Goal: Task Accomplishment & Management: Manage account settings

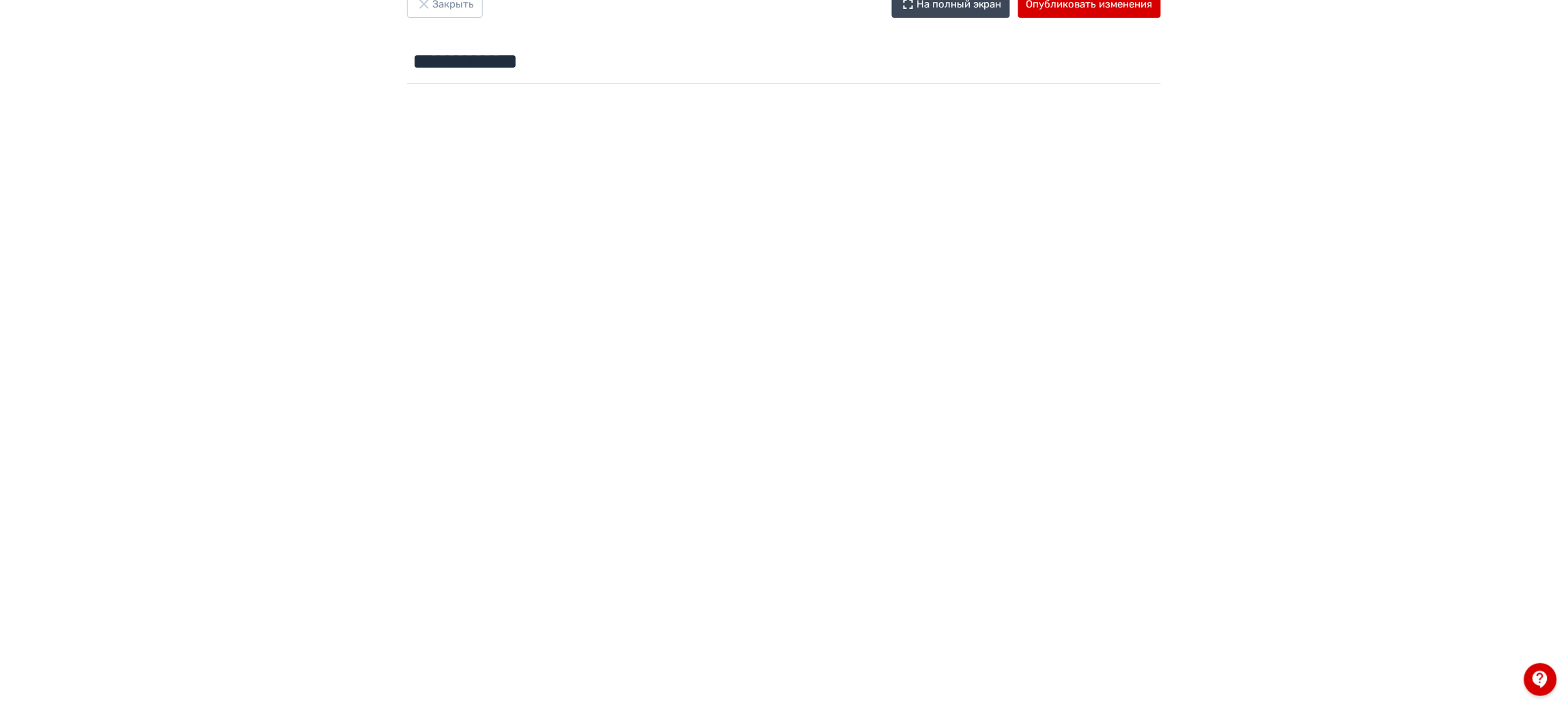
scroll to position [66, 0]
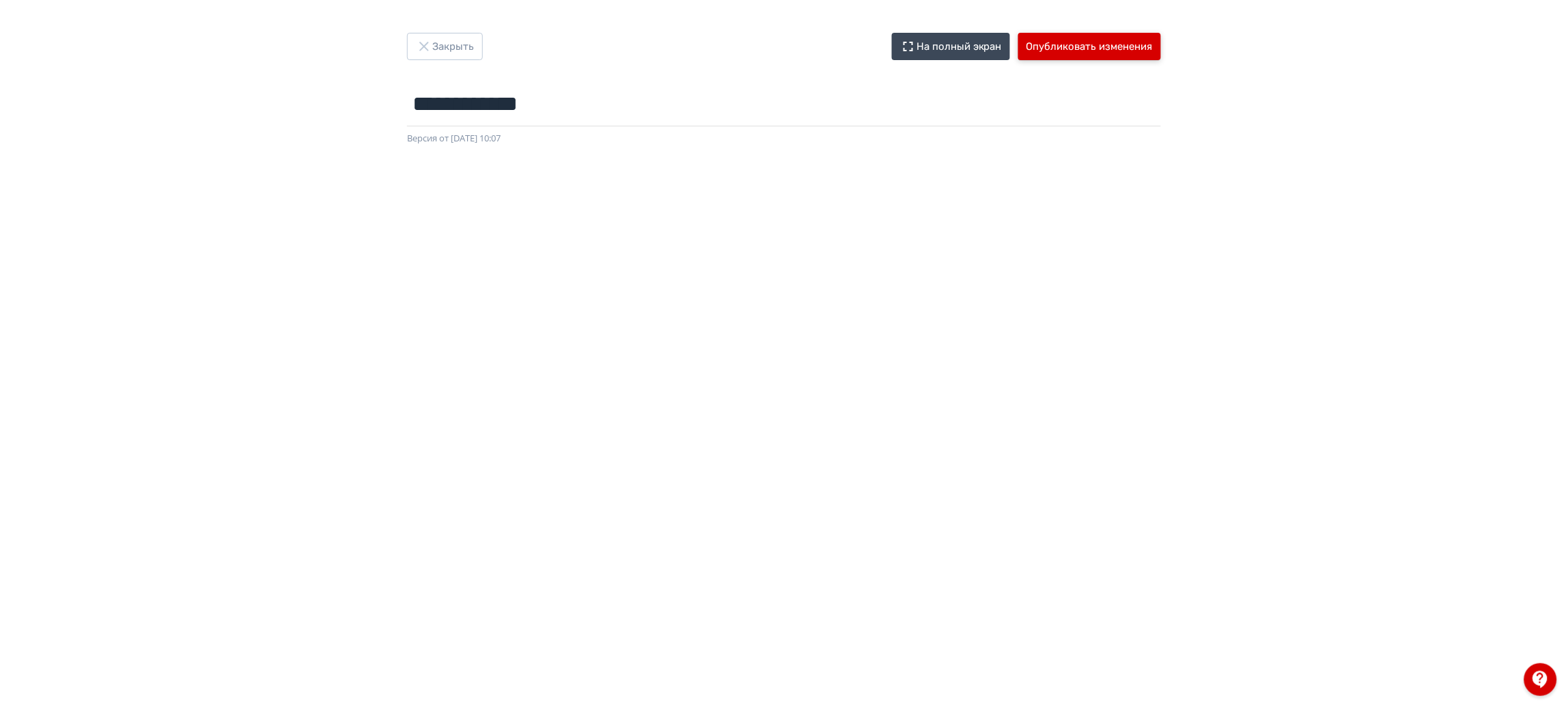
click at [1077, 53] on button "Опубликовать изменения" at bounding box center [1090, 46] width 143 height 27
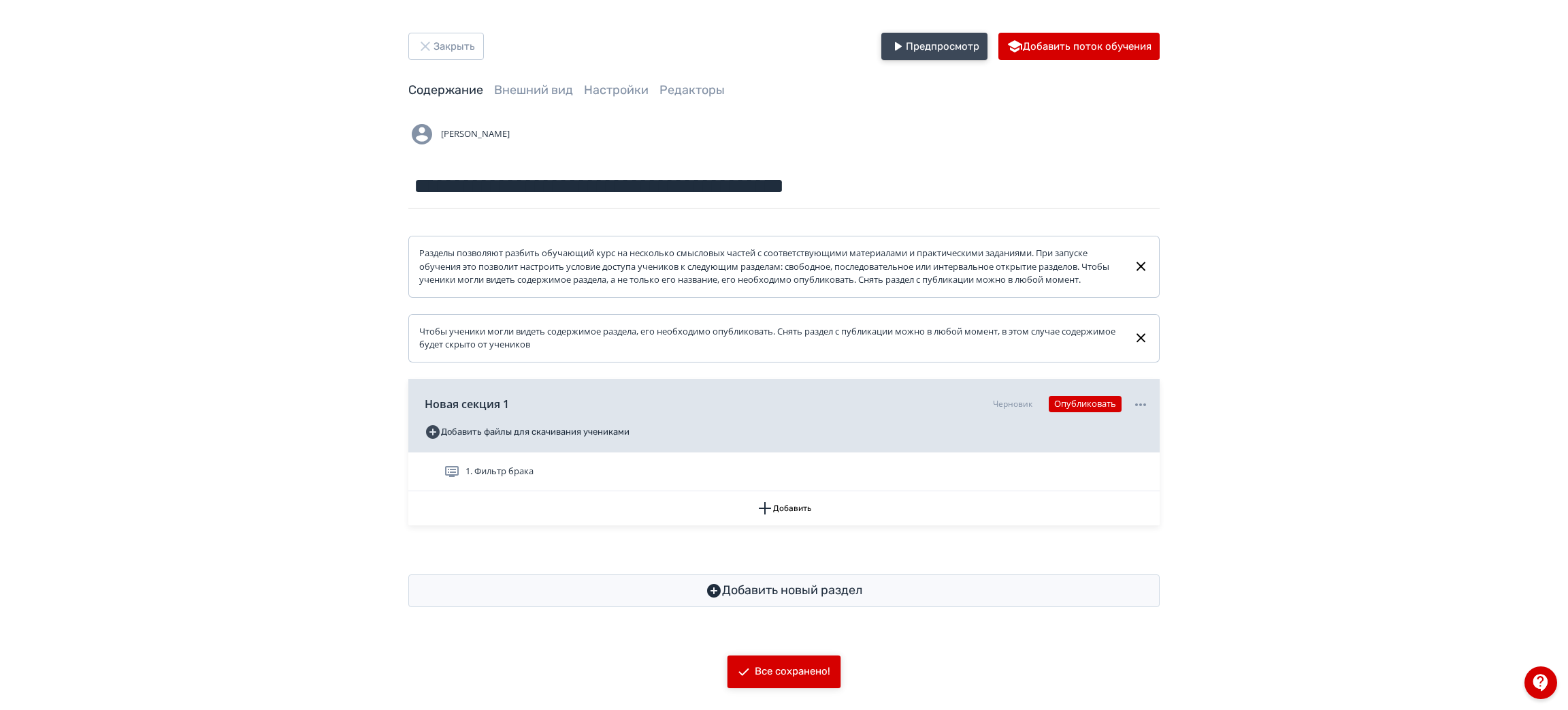
click at [954, 49] on button "Предпросмотр" at bounding box center [934, 46] width 106 height 27
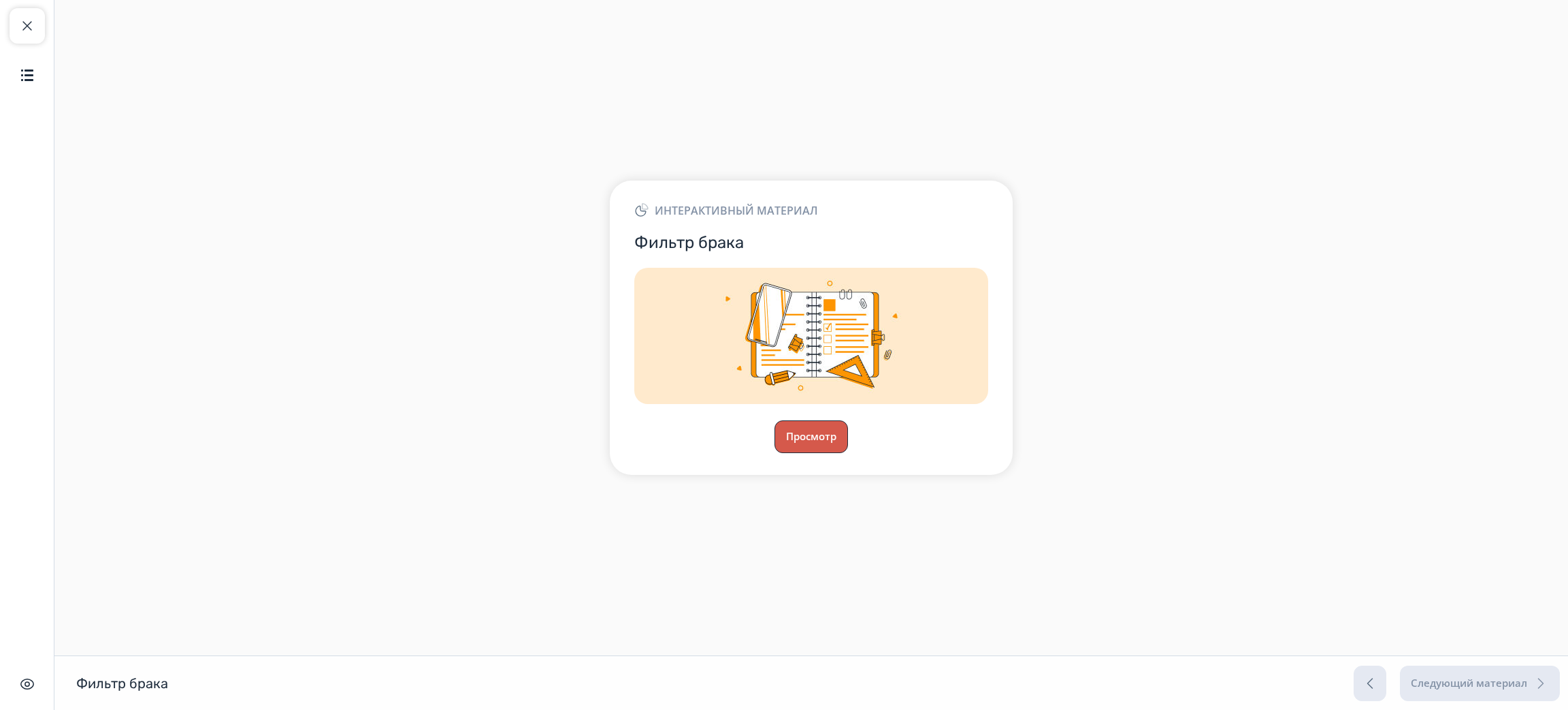
click at [802, 427] on button "Просмотр" at bounding box center [811, 436] width 73 height 33
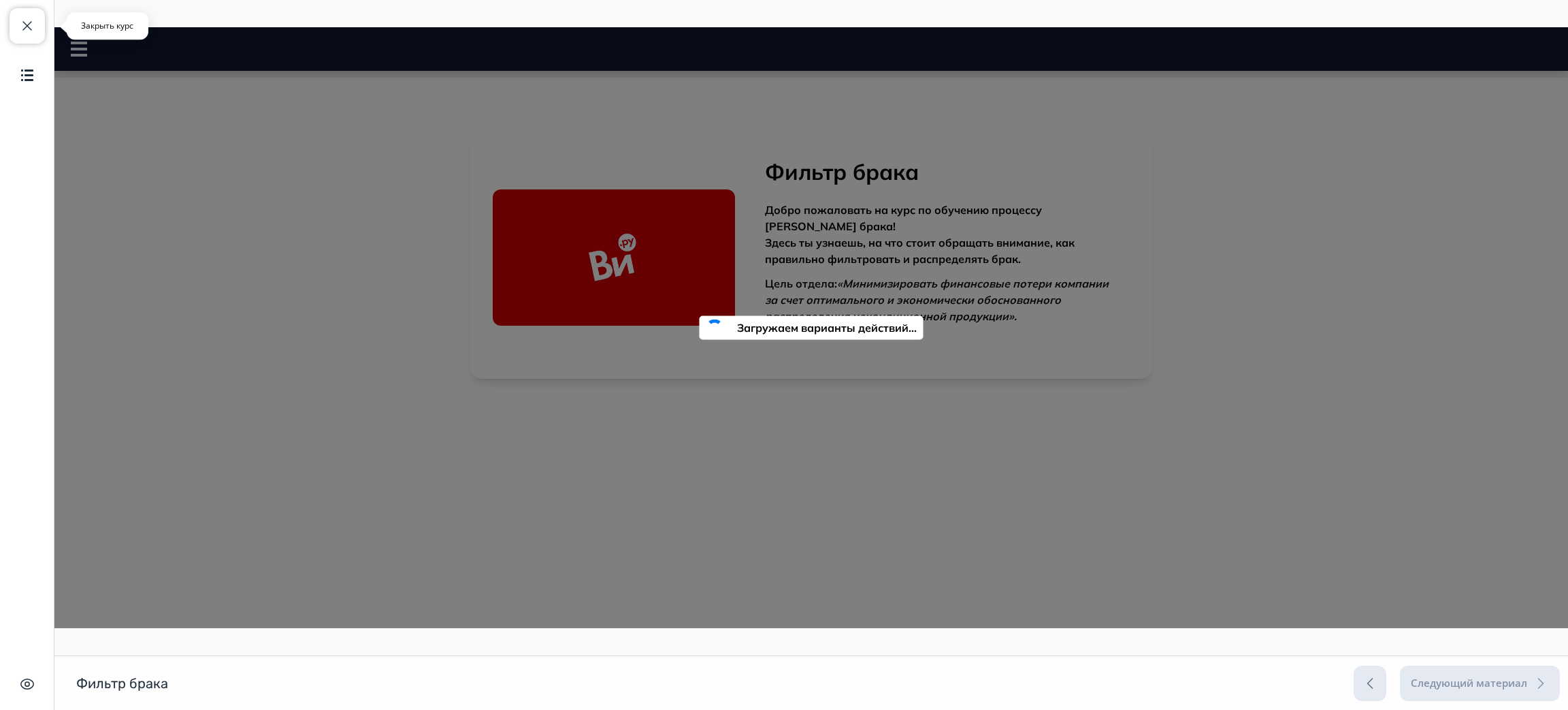
click at [26, 30] on span "button" at bounding box center [28, 26] width 17 height 17
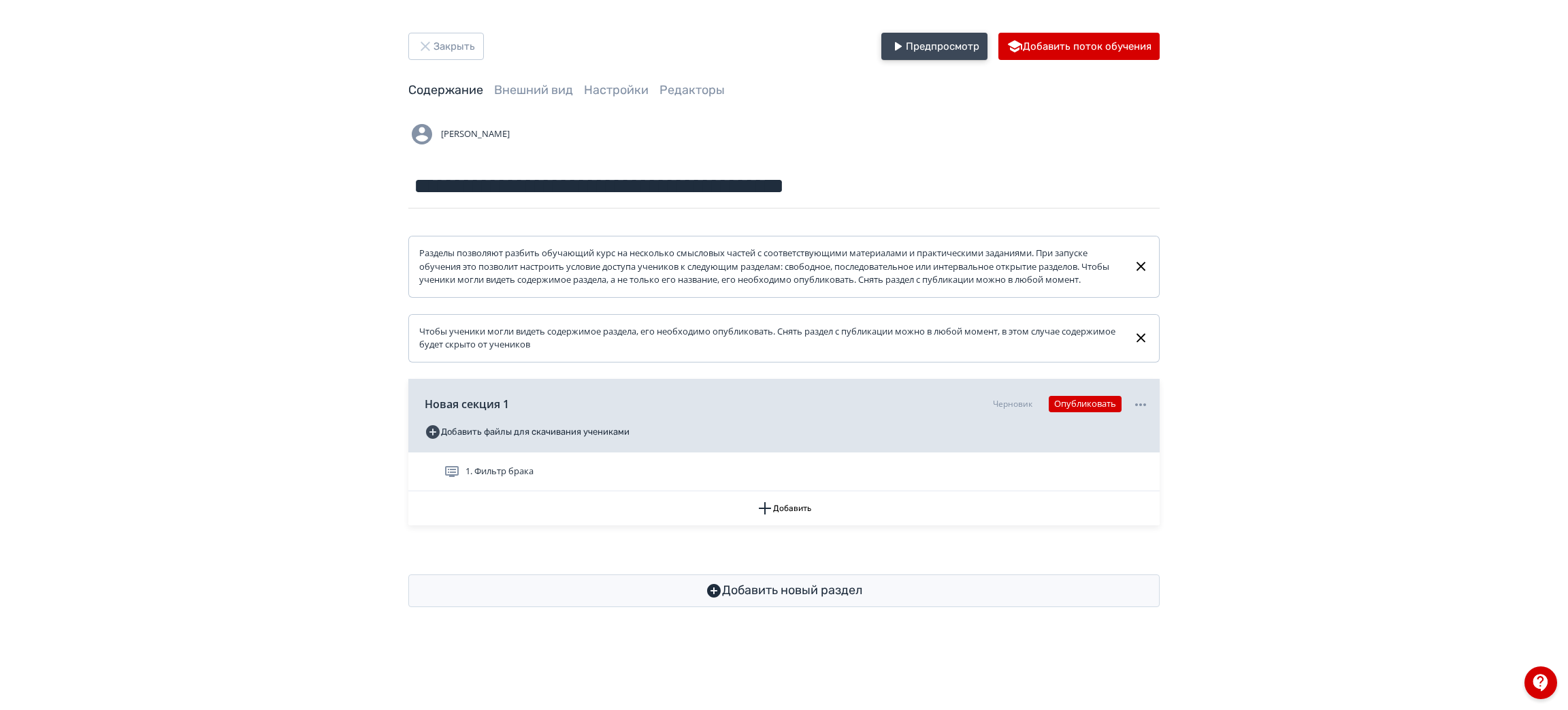
click at [937, 48] on button "Предпросмотр" at bounding box center [934, 46] width 106 height 27
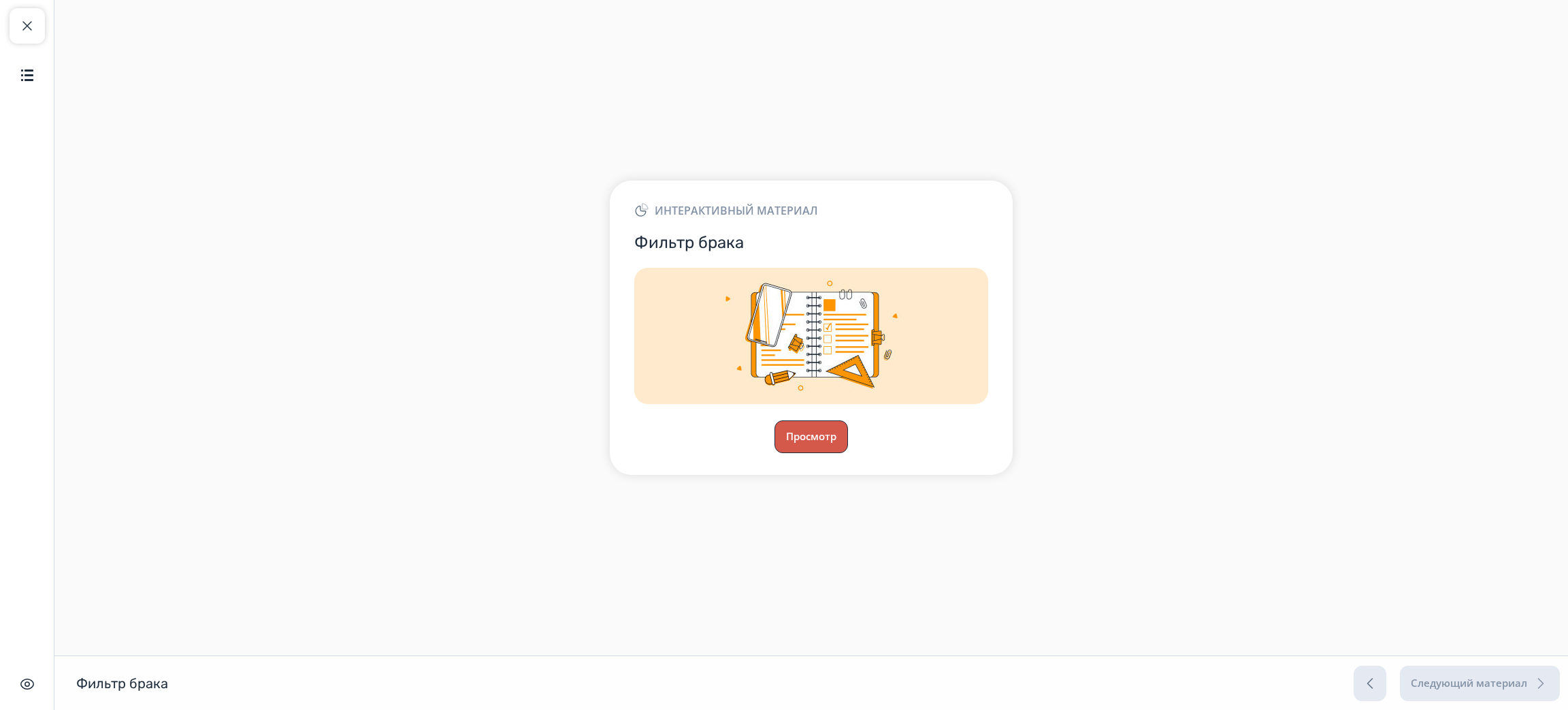
click at [829, 424] on button "Просмотр" at bounding box center [811, 436] width 73 height 33
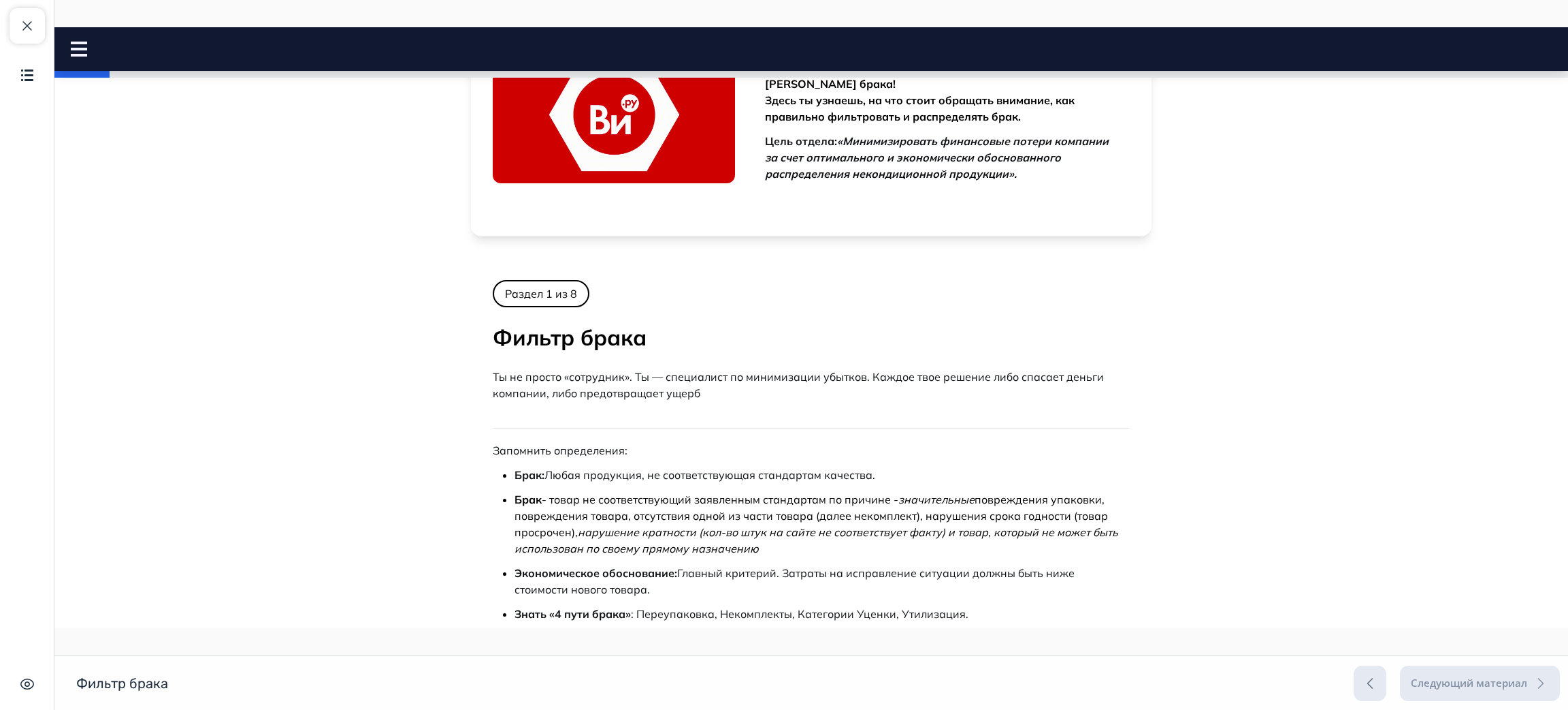
scroll to position [291, 0]
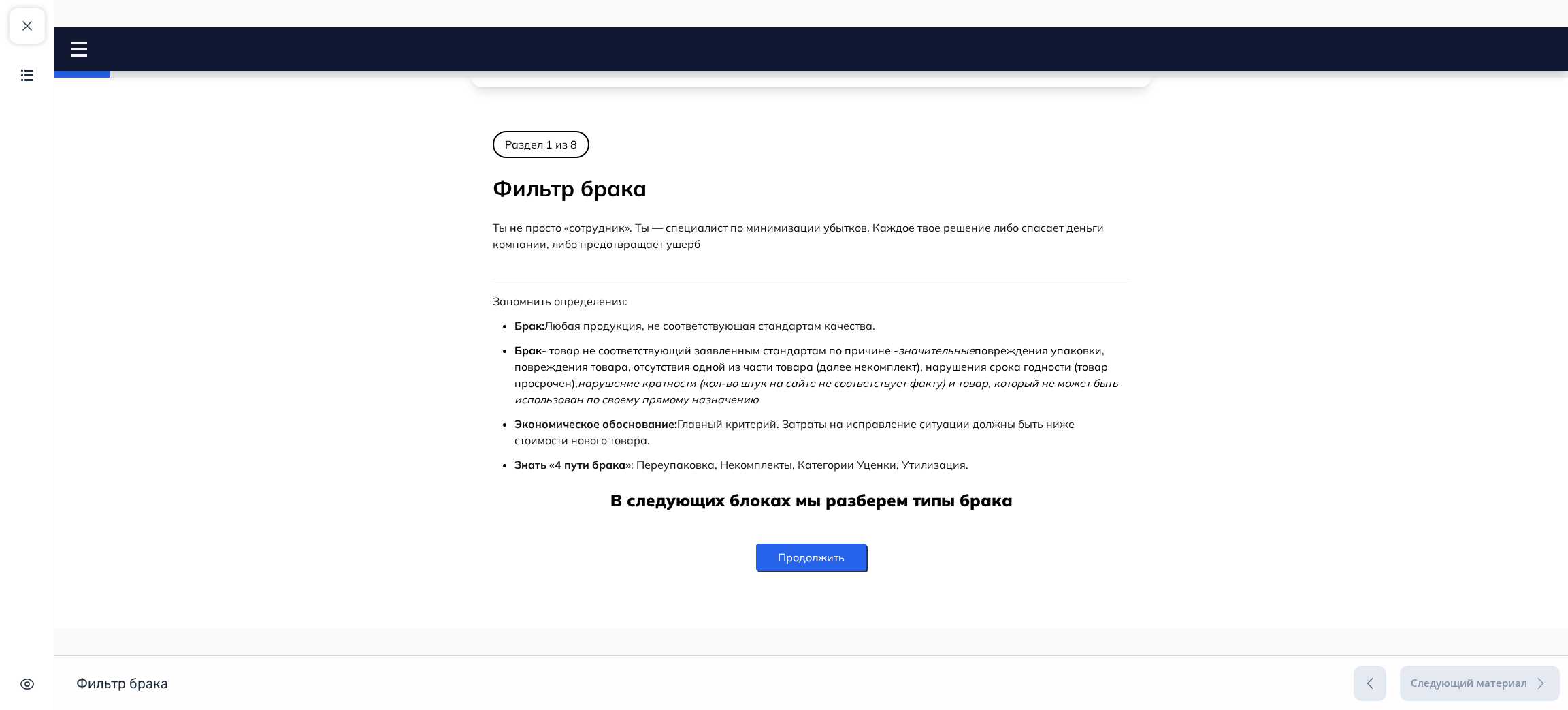
click at [809, 551] on button "Продолжить" at bounding box center [811, 557] width 110 height 27
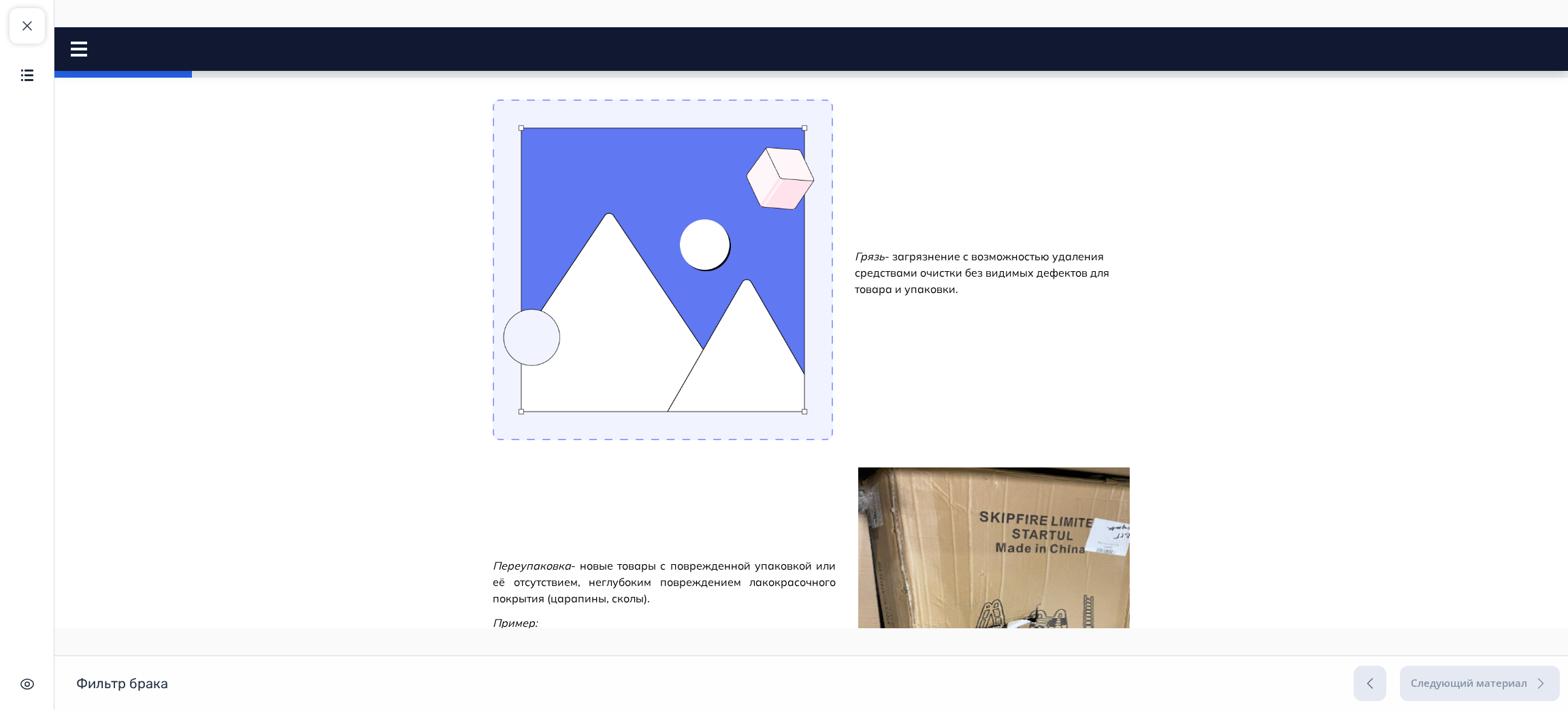
scroll to position [0, 0]
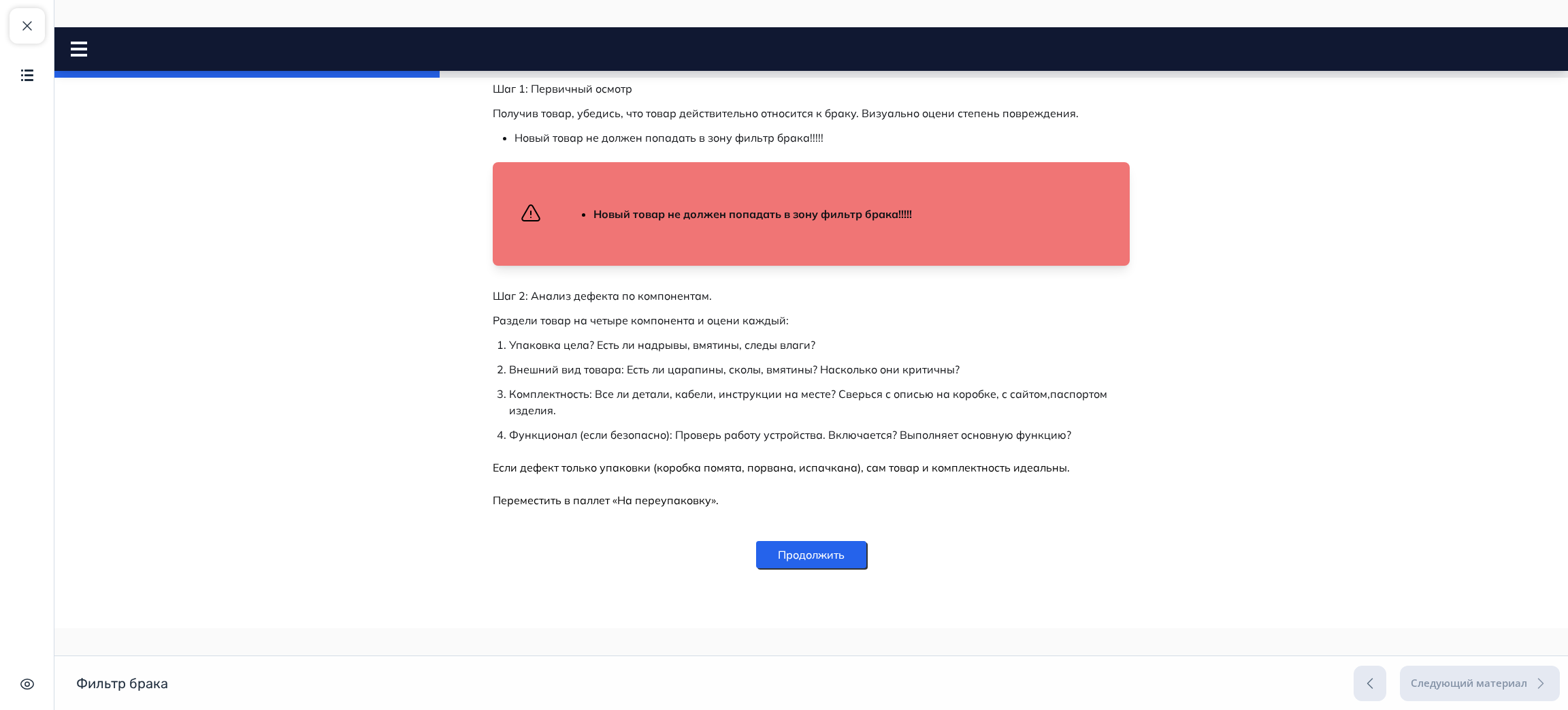
scroll to position [1987, 0]
click at [798, 547] on button "Продолжить" at bounding box center [811, 554] width 110 height 27
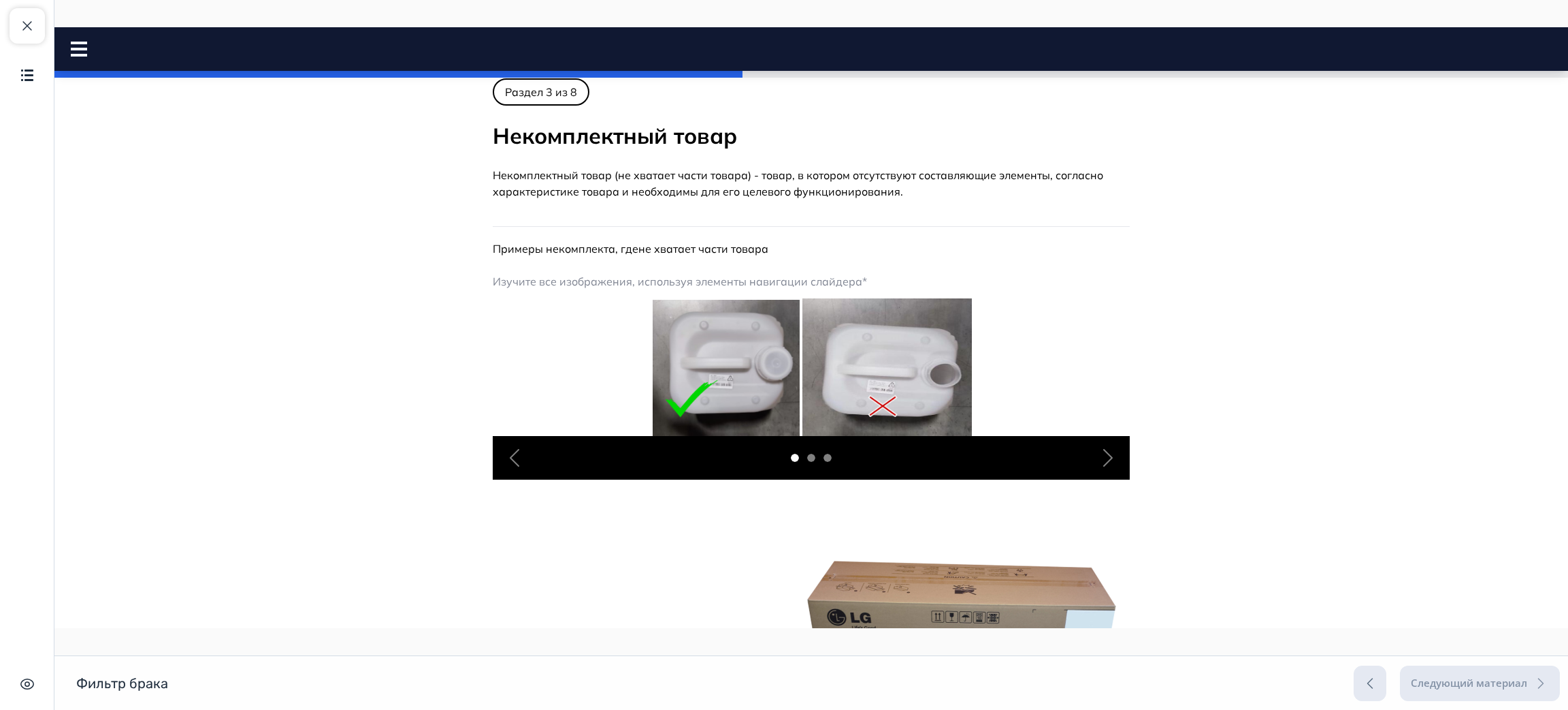
scroll to position [0, 0]
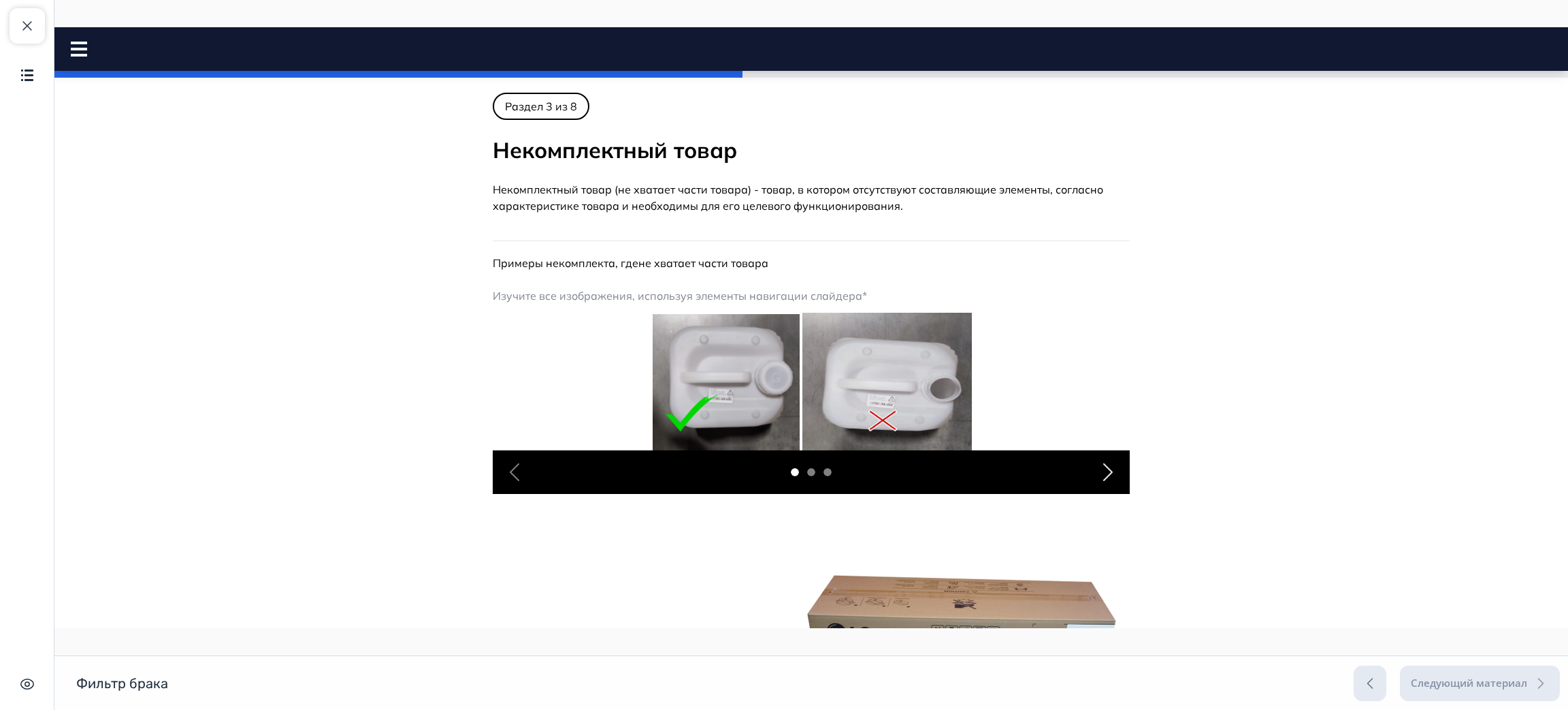
click at [1098, 469] on span "button" at bounding box center [1108, 471] width 21 height 21
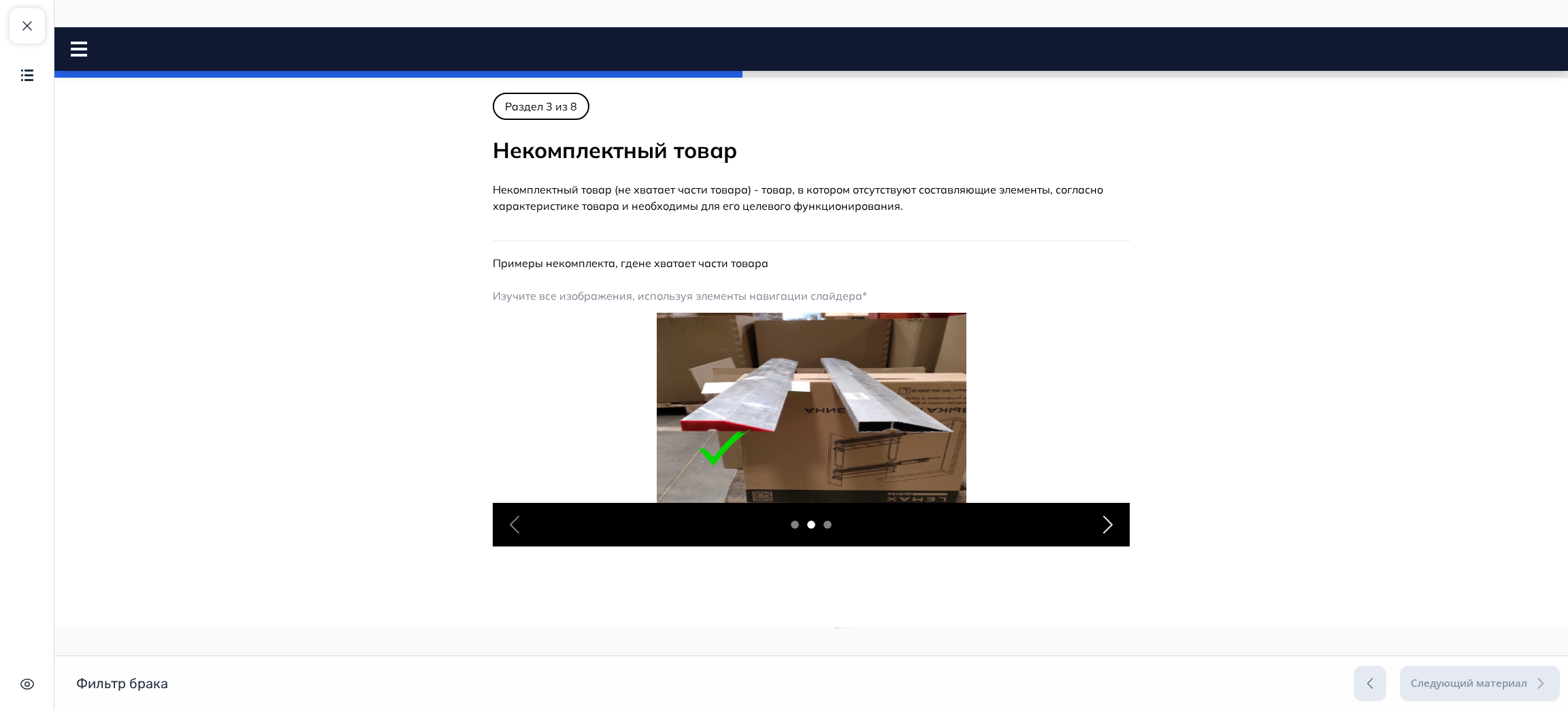
click at [1103, 522] on span "button" at bounding box center [1108, 524] width 21 height 21
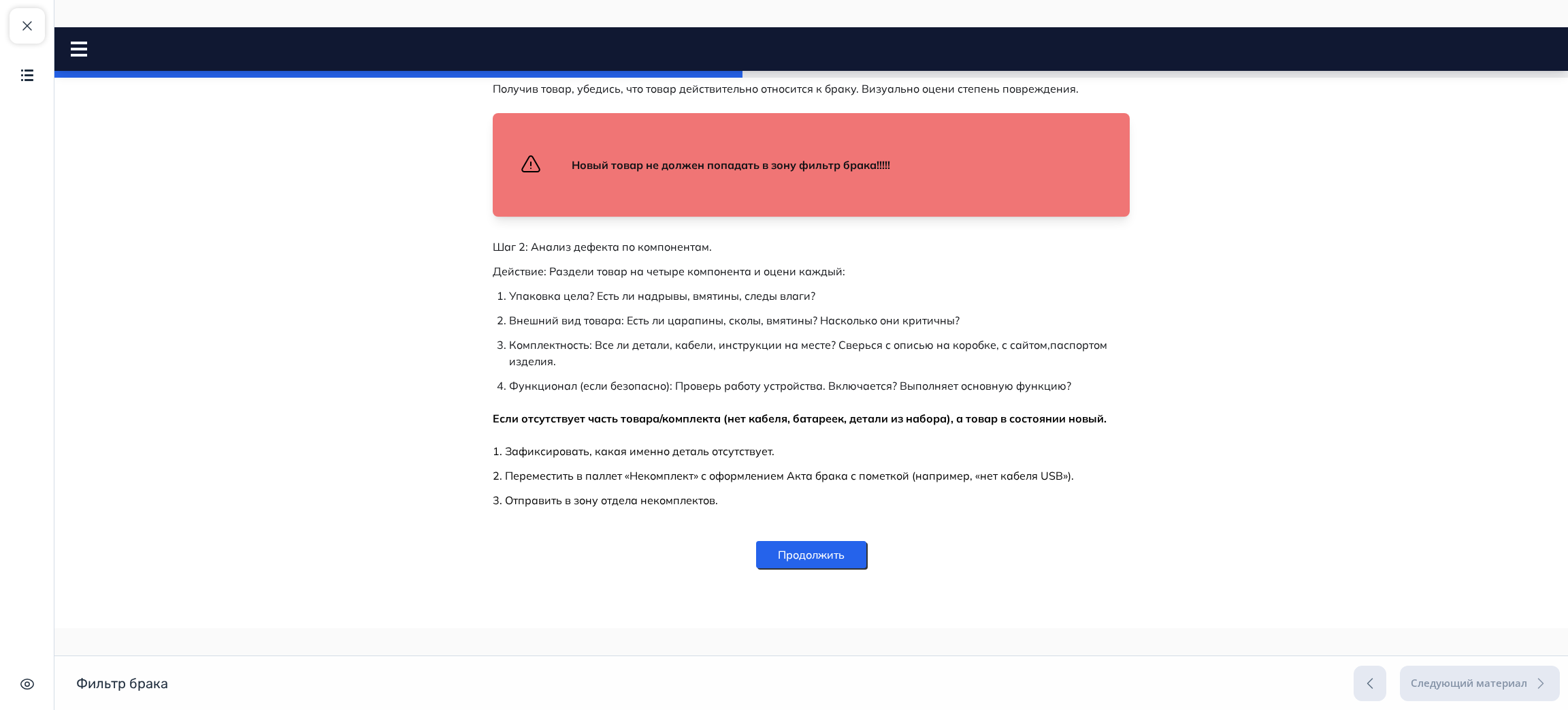
scroll to position [1640, 0]
click at [824, 555] on button "Продолжить" at bounding box center [811, 554] width 110 height 27
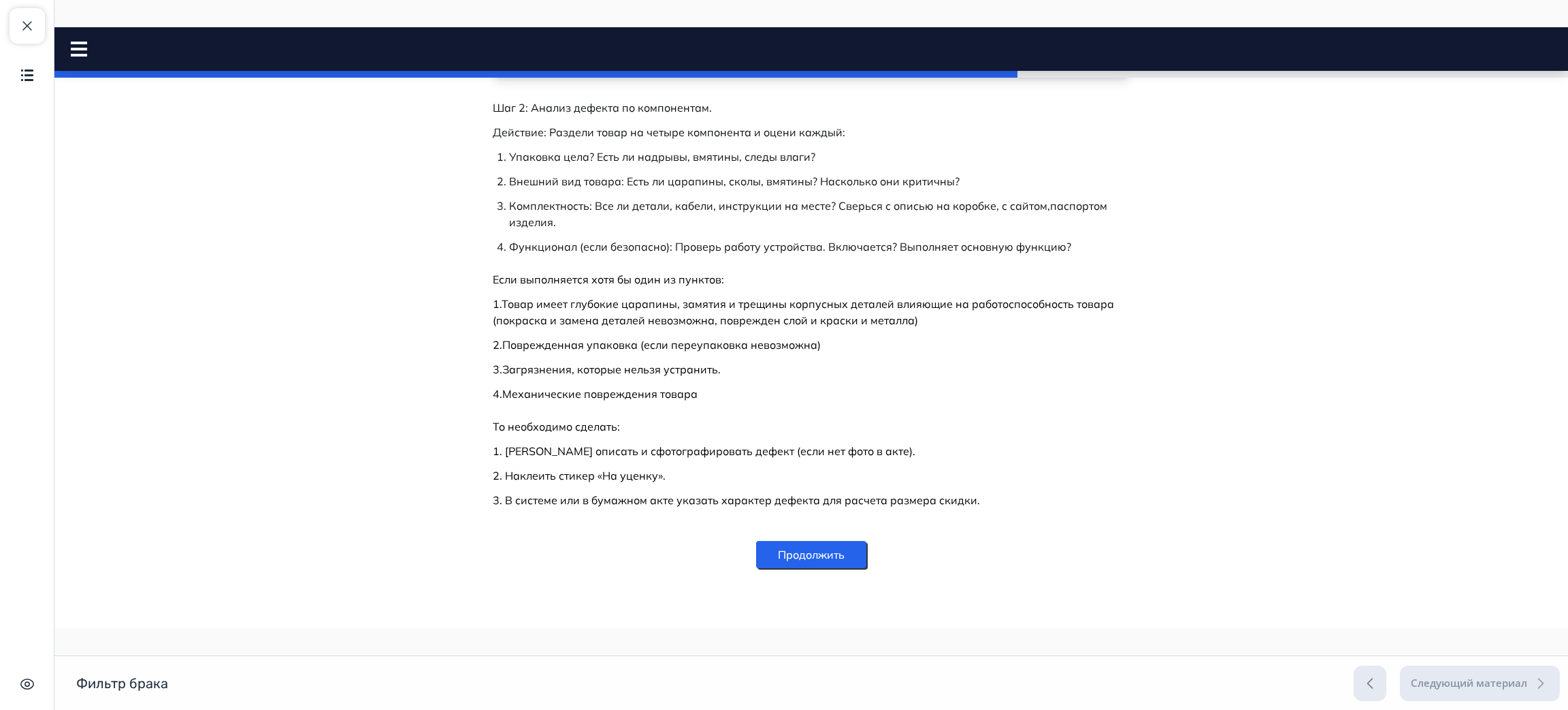
scroll to position [1062, 0]
click at [829, 556] on button "Продолжить" at bounding box center [811, 554] width 110 height 27
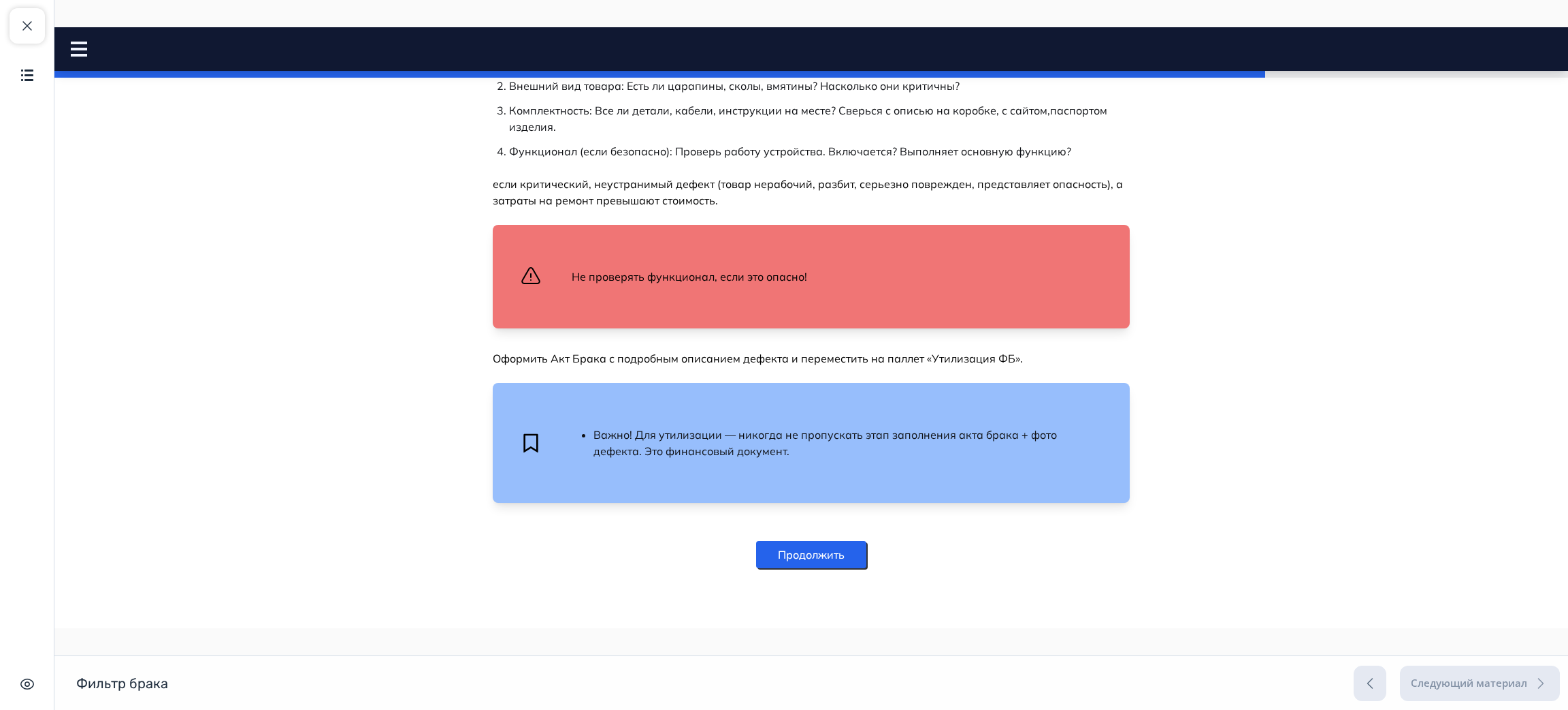
scroll to position [842, 0]
click at [818, 556] on button "Продолжить" at bounding box center [811, 554] width 110 height 27
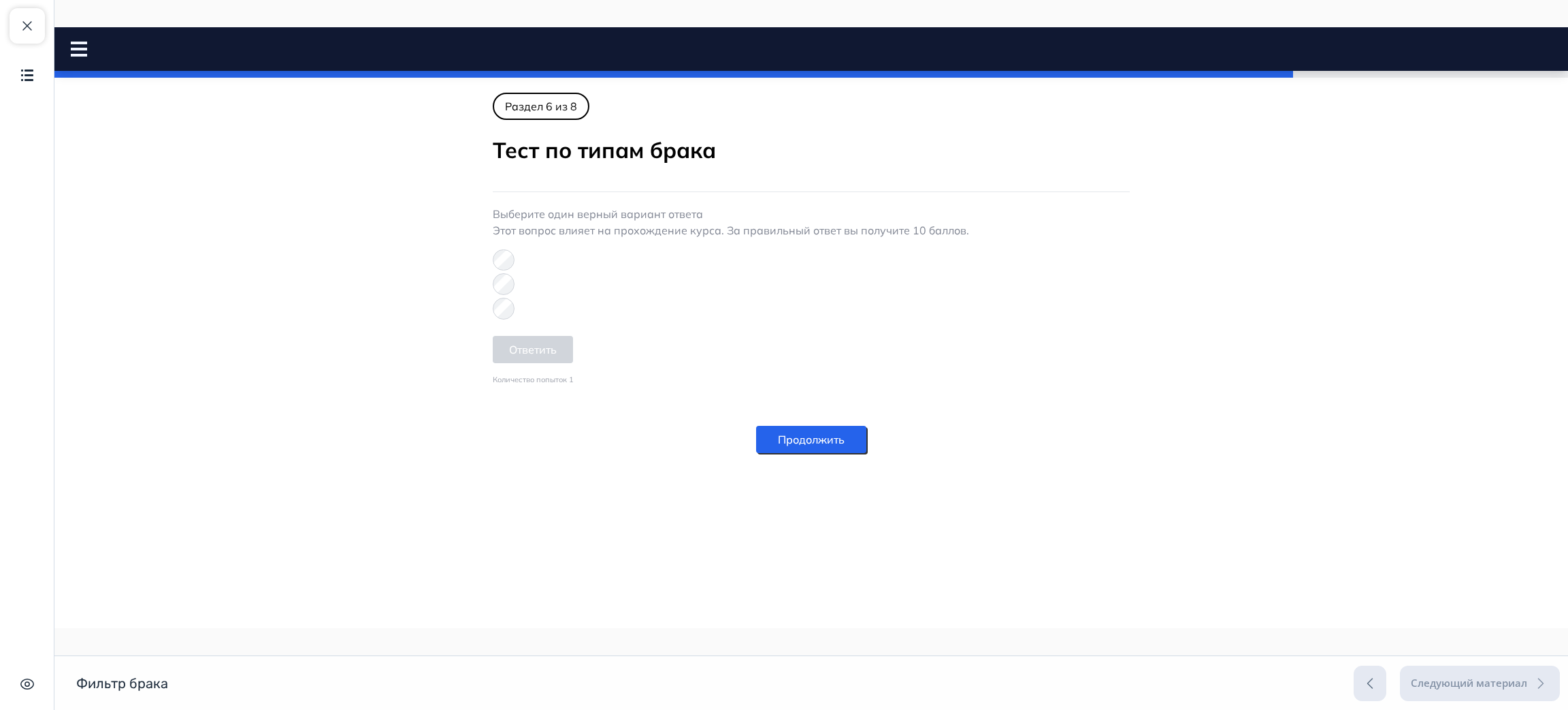
scroll to position [0, 0]
click at [830, 427] on button "Продолжить" at bounding box center [811, 439] width 110 height 27
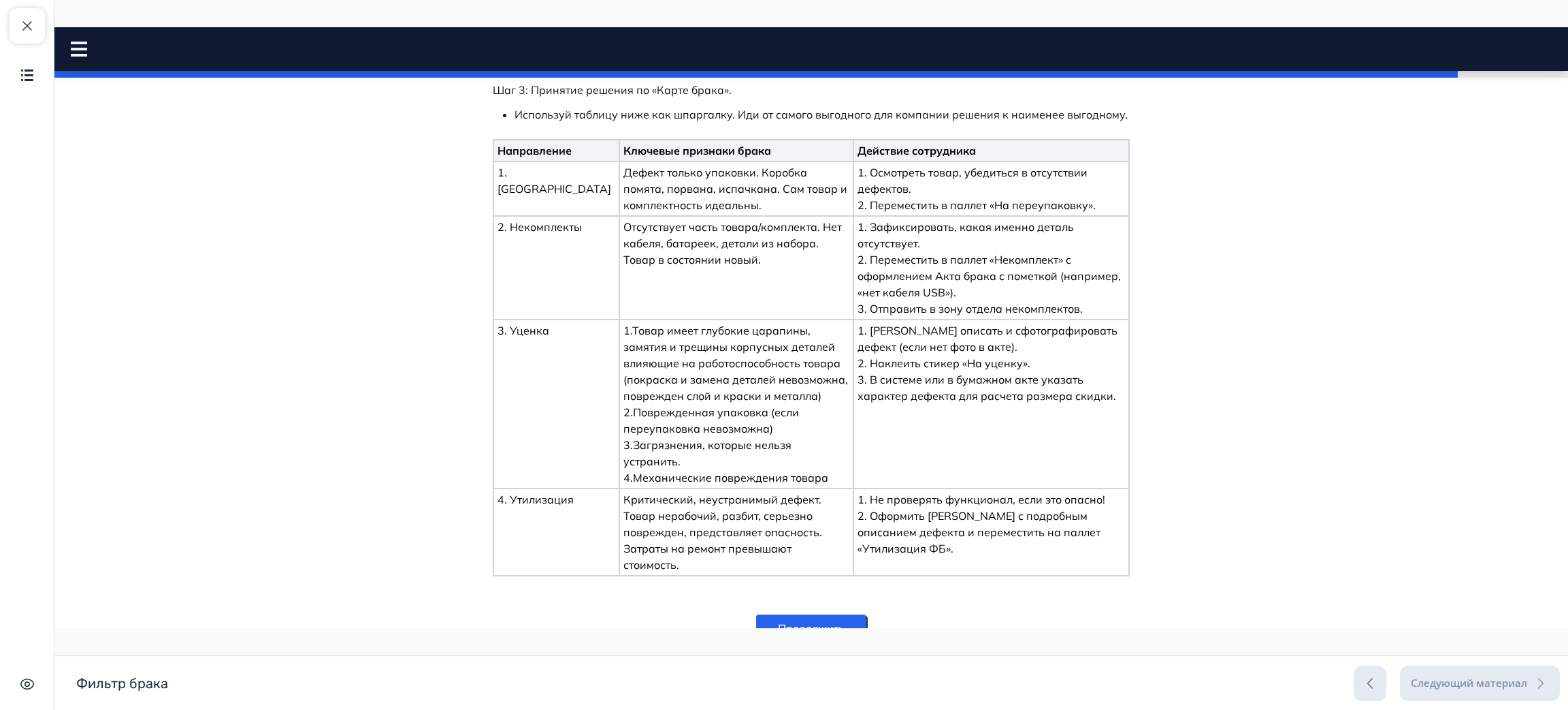
scroll to position [630, 0]
click at [809, 612] on button "Продолжить" at bounding box center [811, 625] width 110 height 27
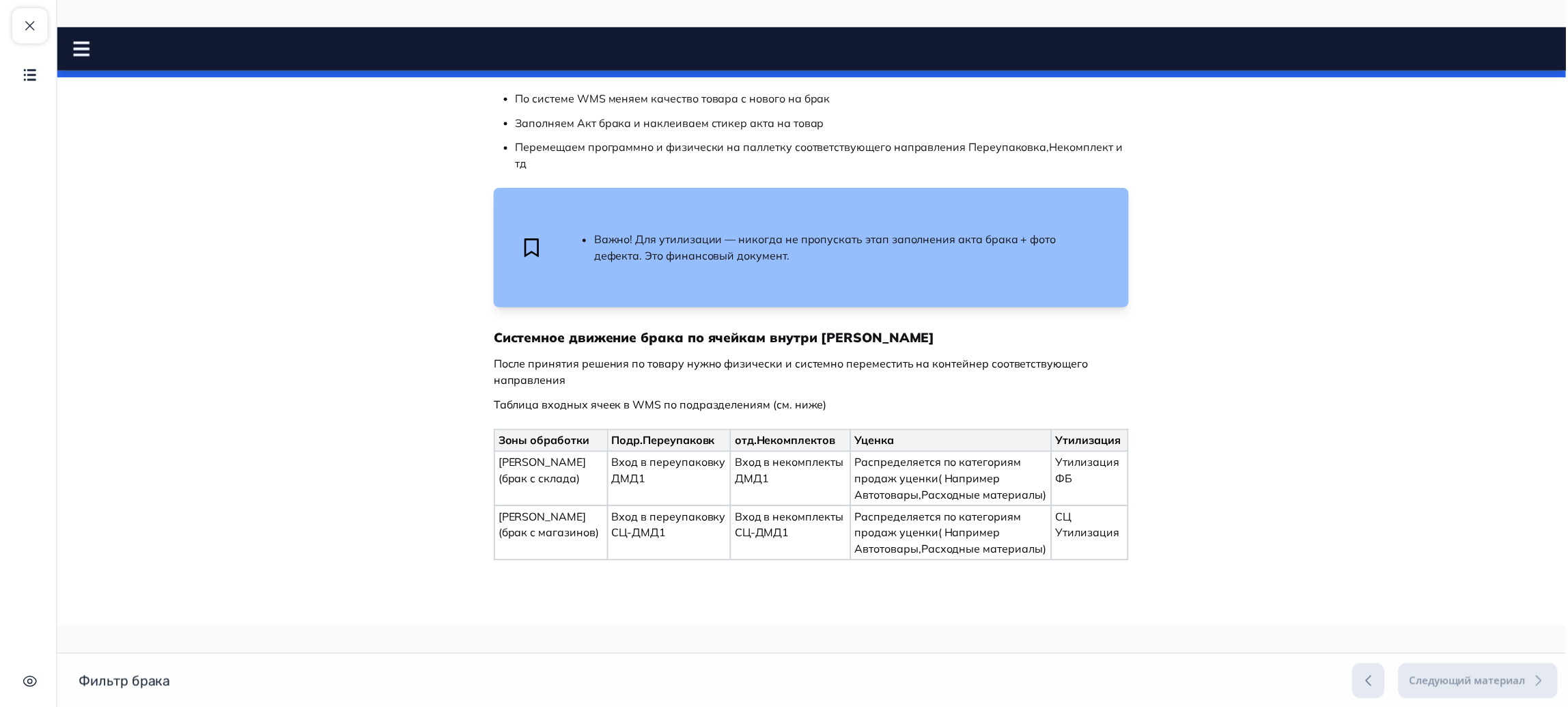
scroll to position [0, 0]
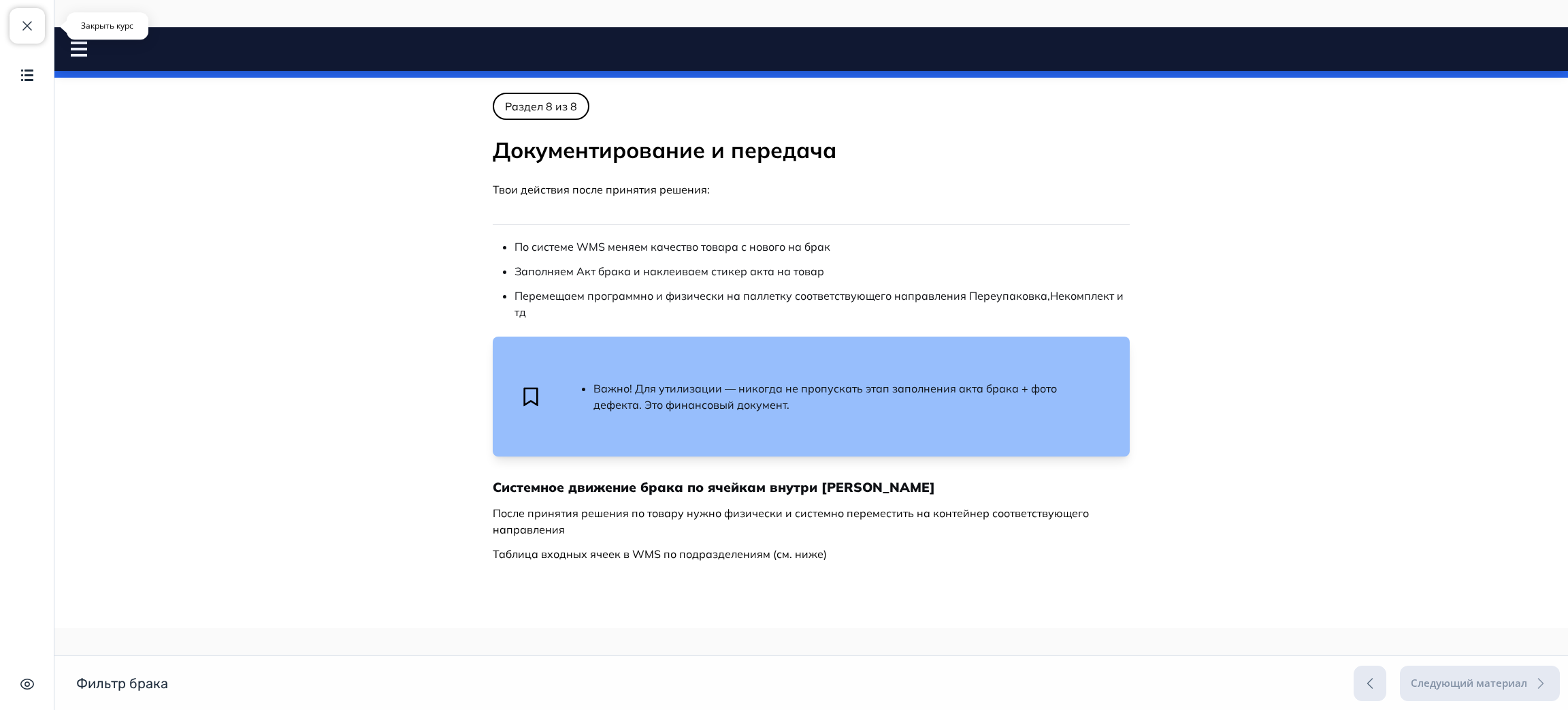
click at [28, 31] on span "button" at bounding box center [28, 26] width 17 height 17
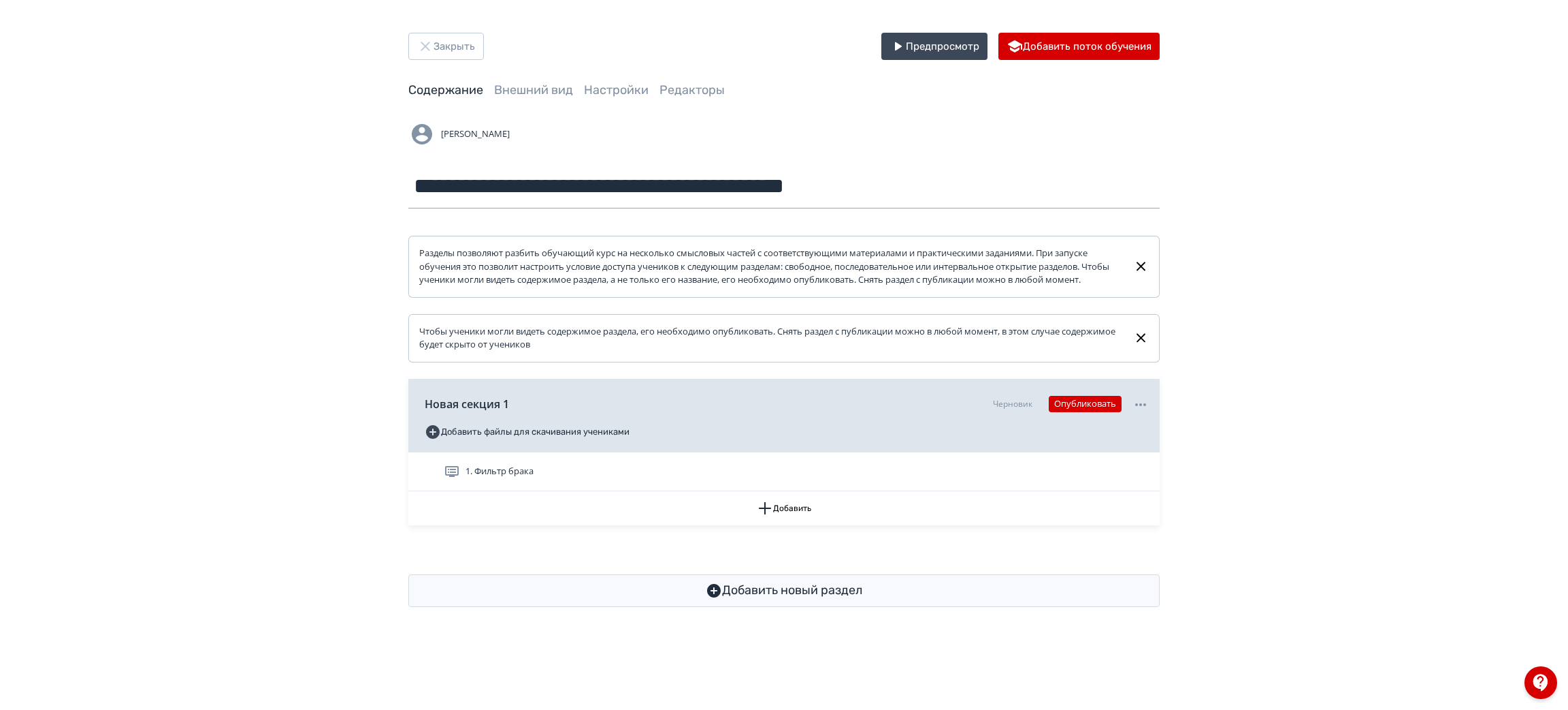
drag, startPoint x: 879, startPoint y: 191, endPoint x: 567, endPoint y: 181, distance: 312.2
click at [567, 181] on input "**********" at bounding box center [784, 187] width 752 height 44
type input "**********"
click at [1269, 245] on div "**********" at bounding box center [784, 320] width 1568 height 639
click at [451, 44] on button "Закрыть" at bounding box center [446, 46] width 76 height 27
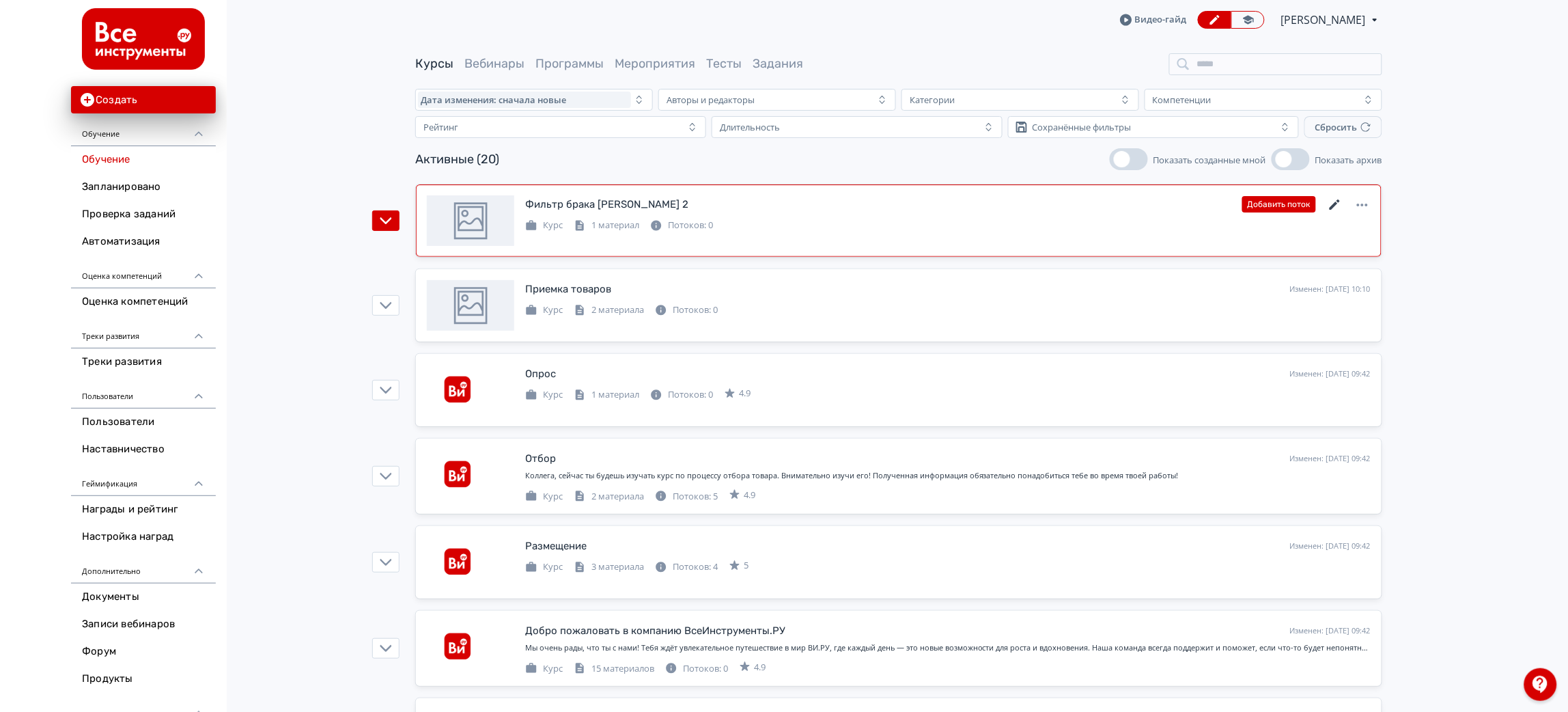
click at [1338, 200] on icon at bounding box center [1335, 204] width 10 height 10
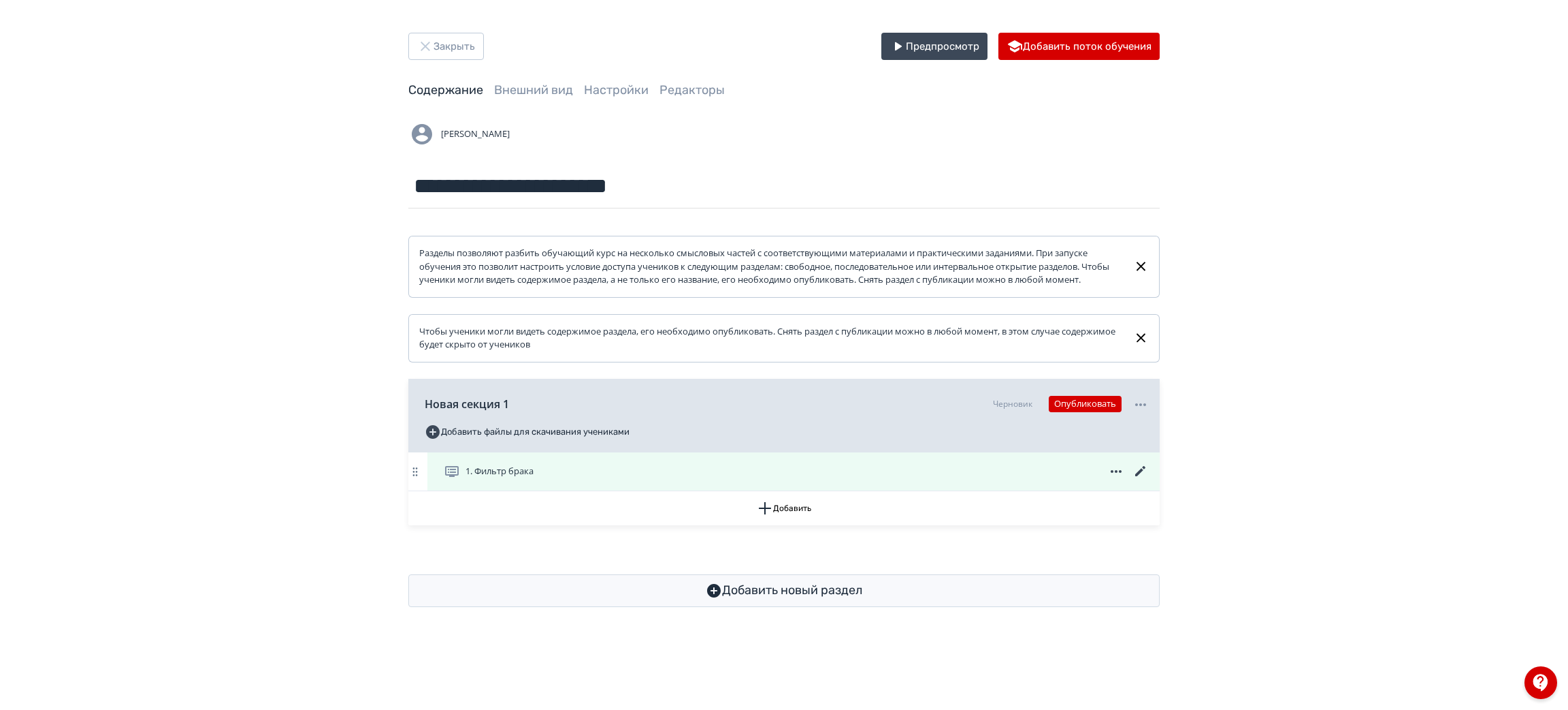
click at [1144, 480] on icon at bounding box center [1141, 471] width 17 height 17
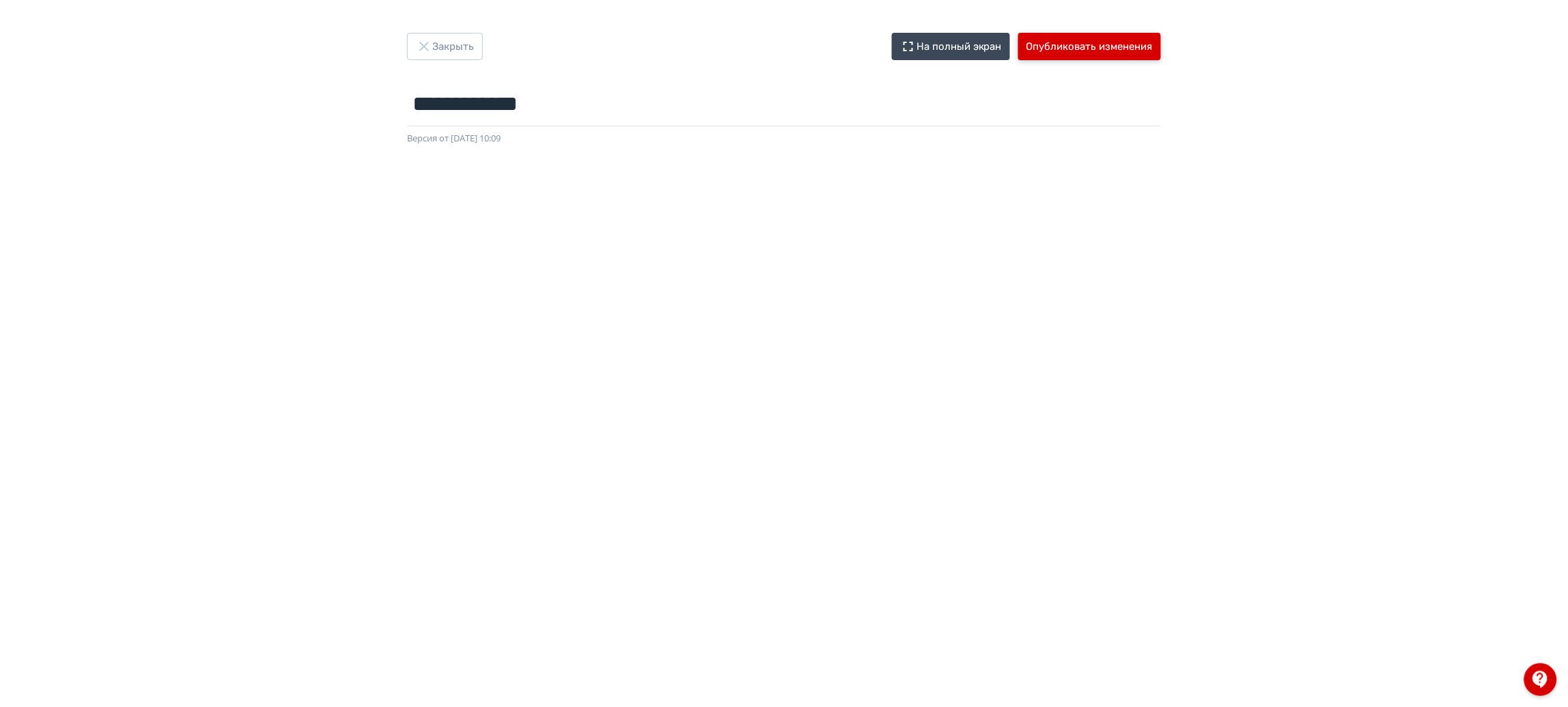
click at [1096, 55] on button "Опубликовать изменения" at bounding box center [1090, 46] width 143 height 27
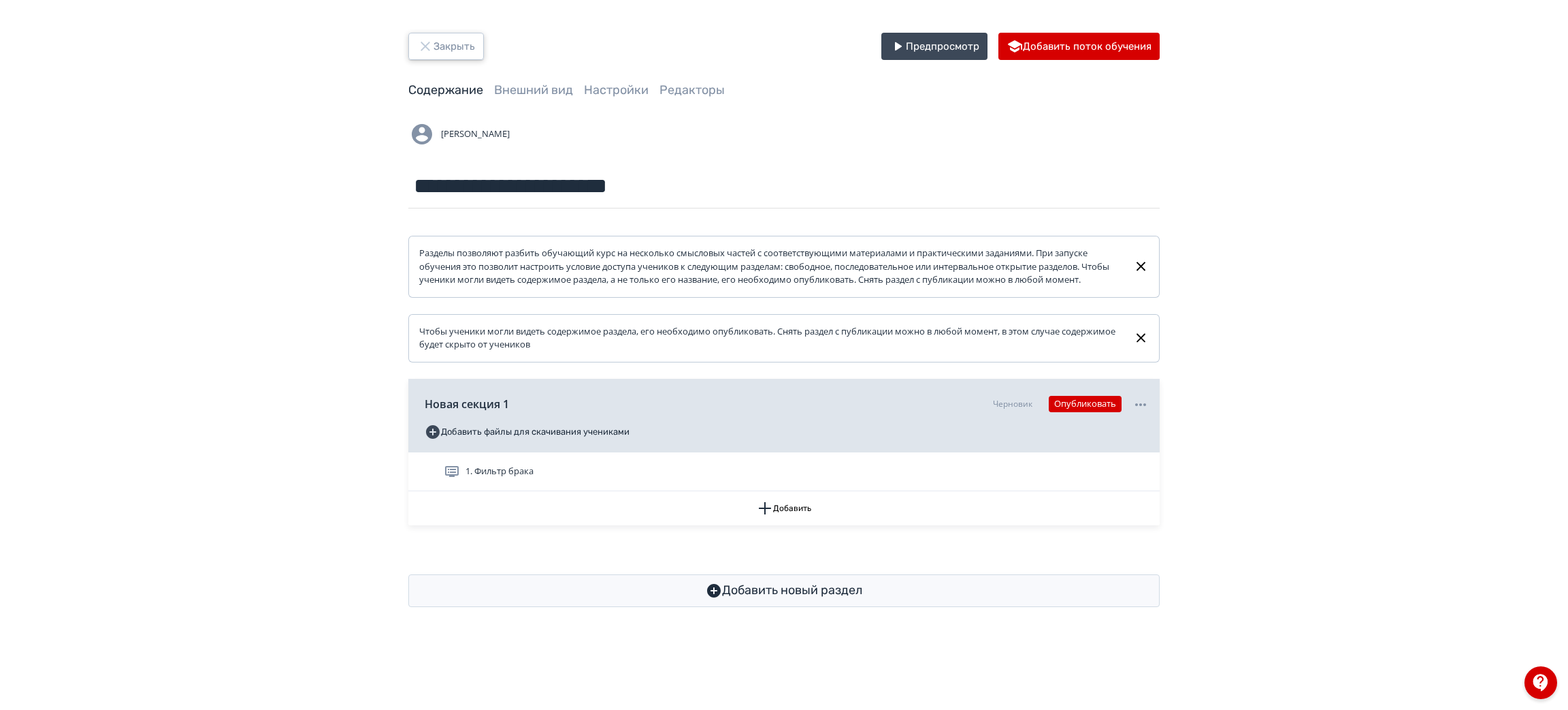
click at [460, 51] on button "Закрыть" at bounding box center [446, 46] width 76 height 27
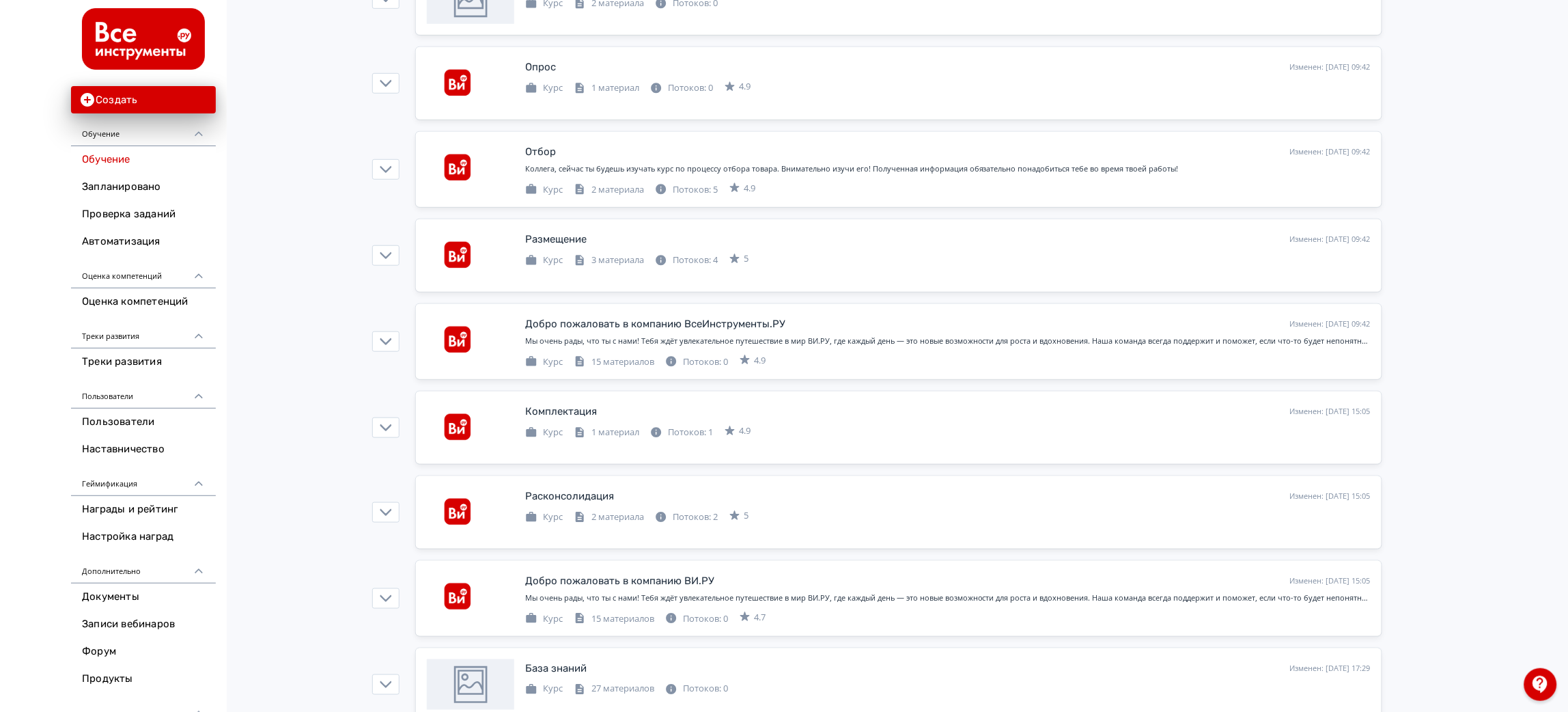
scroll to position [614, 0]
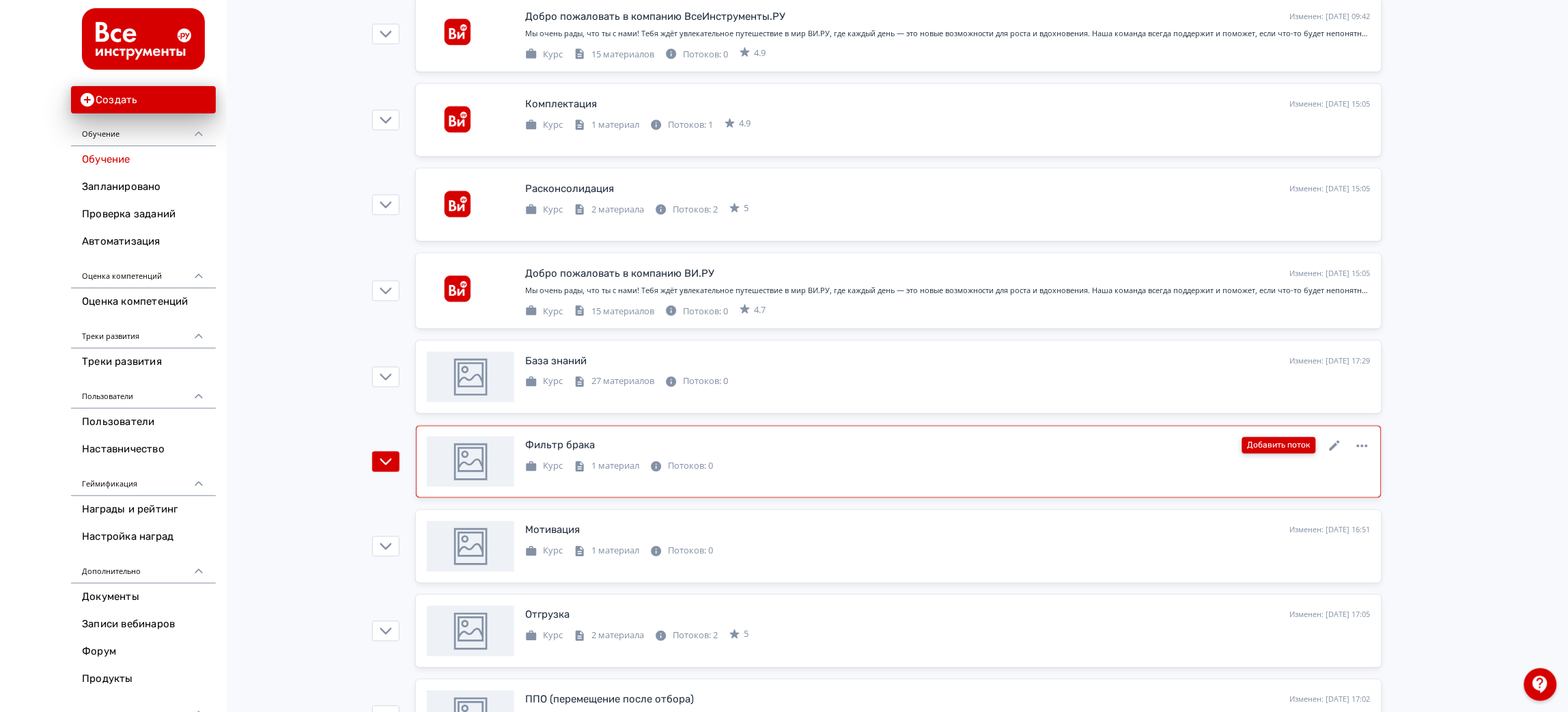
click at [1292, 442] on button "Добавить поток" at bounding box center [1279, 446] width 74 height 17
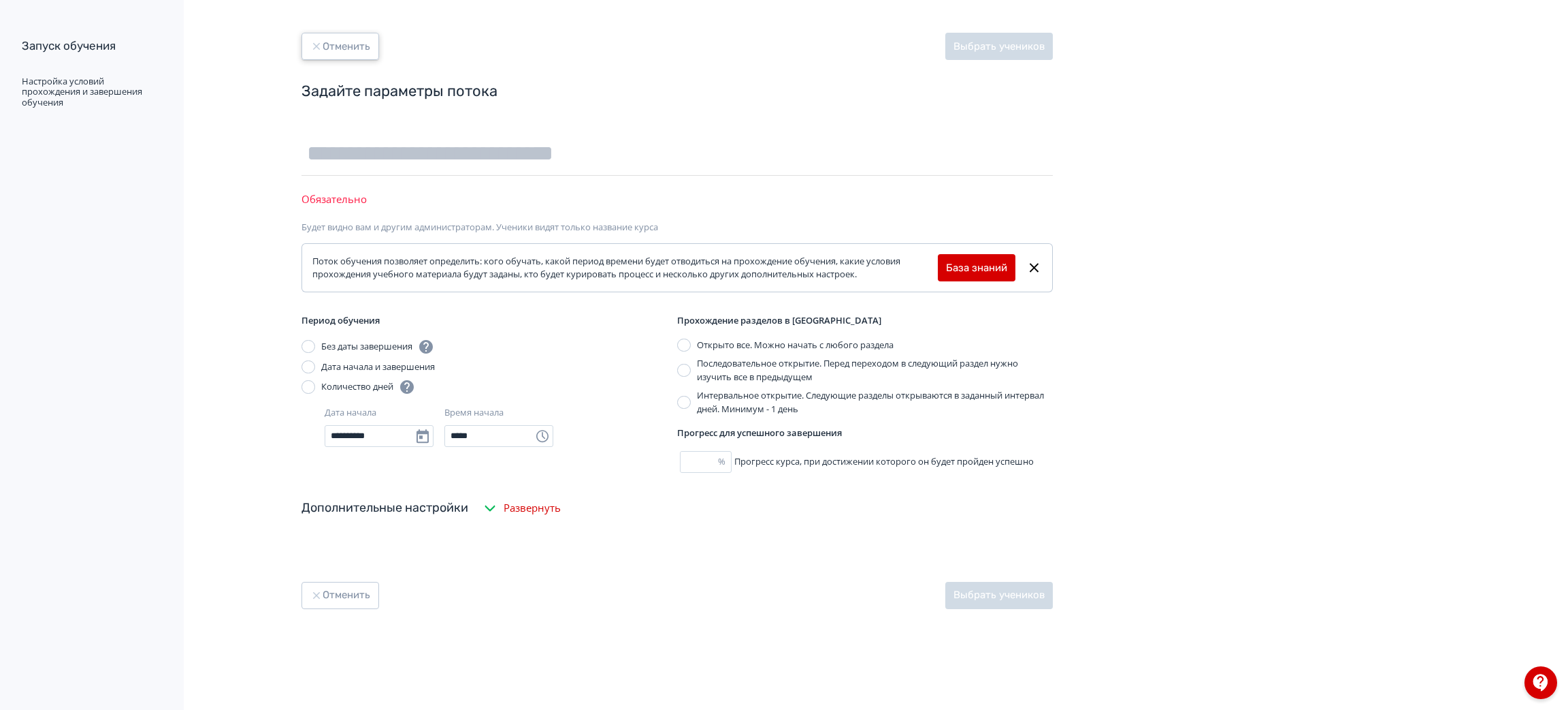
click at [346, 40] on button "Отменить" at bounding box center [340, 46] width 78 height 27
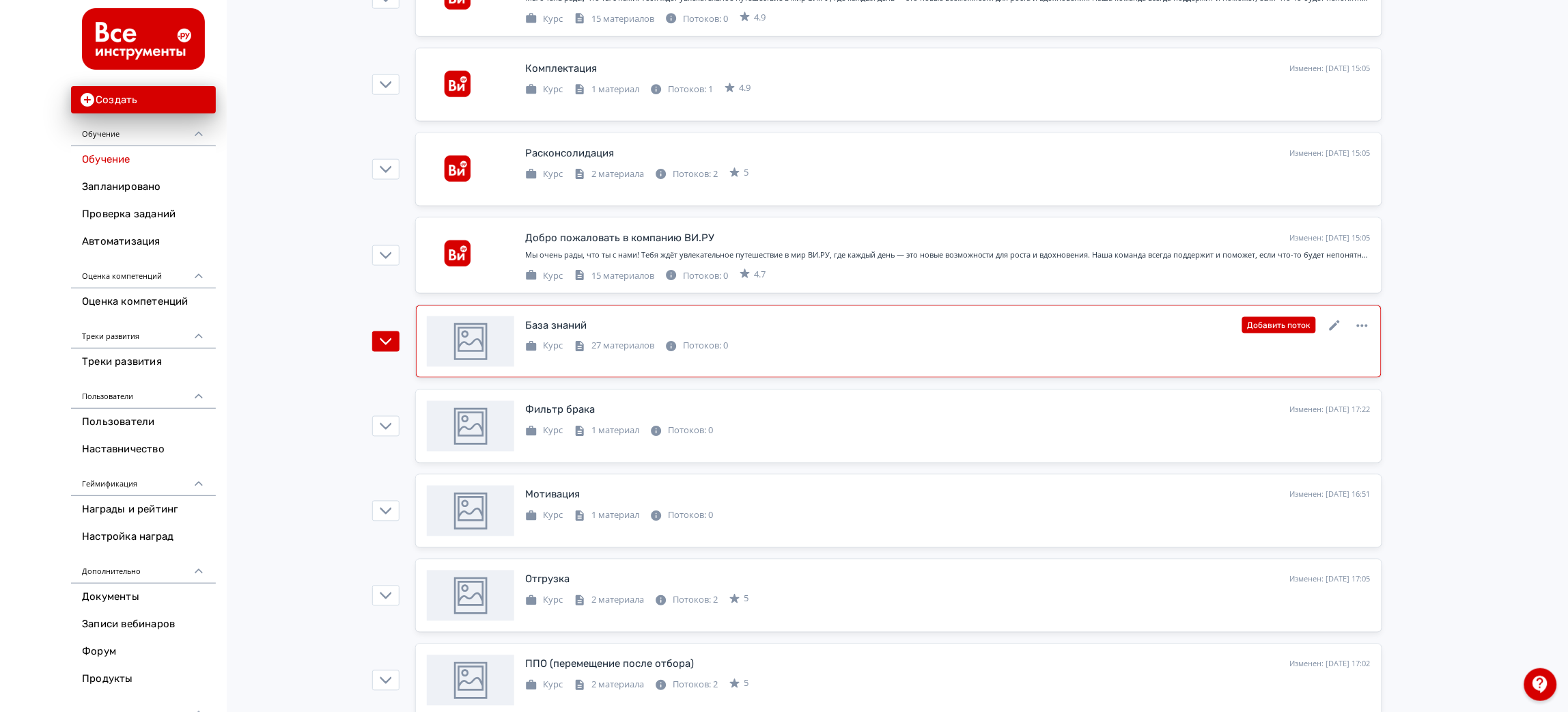
scroll to position [820, 0]
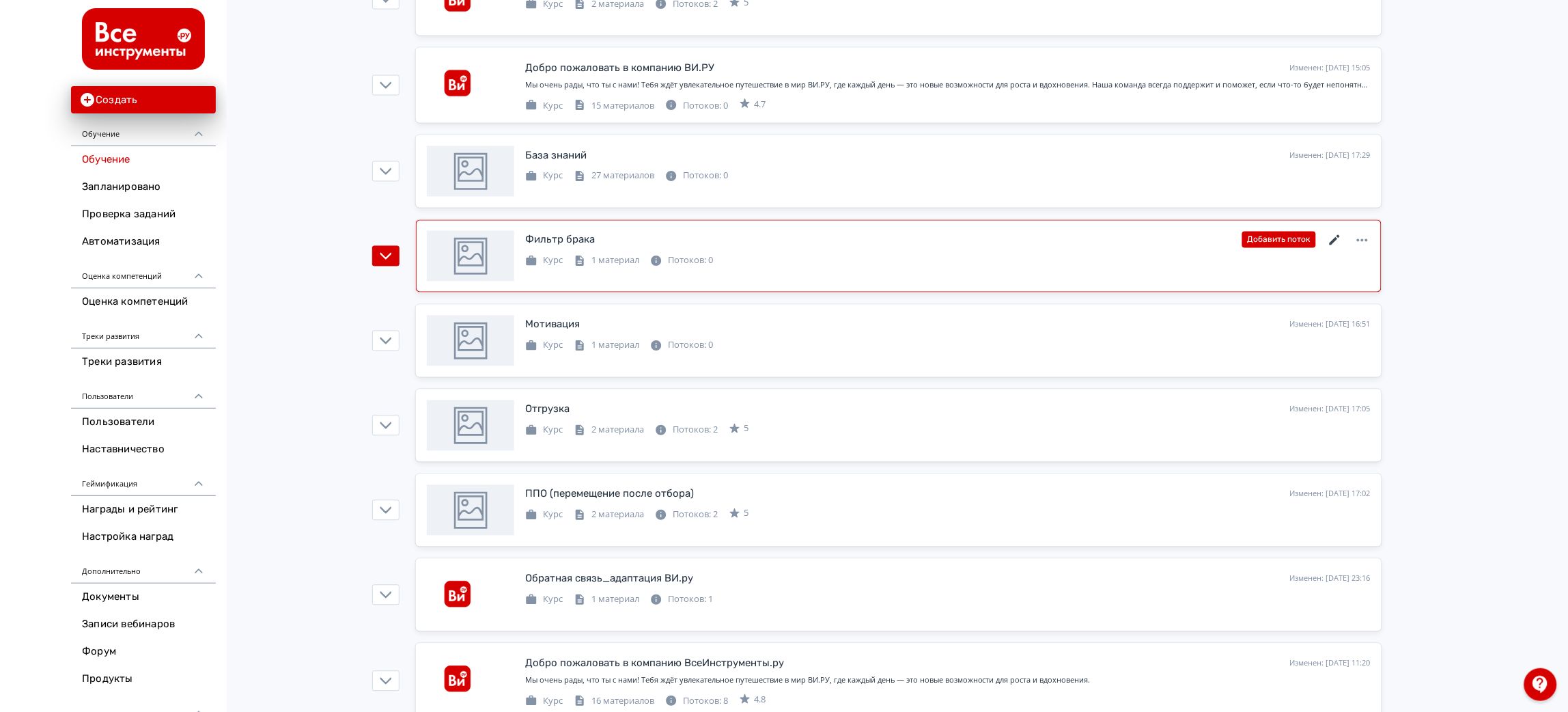
click at [1332, 248] on icon at bounding box center [1336, 241] width 17 height 17
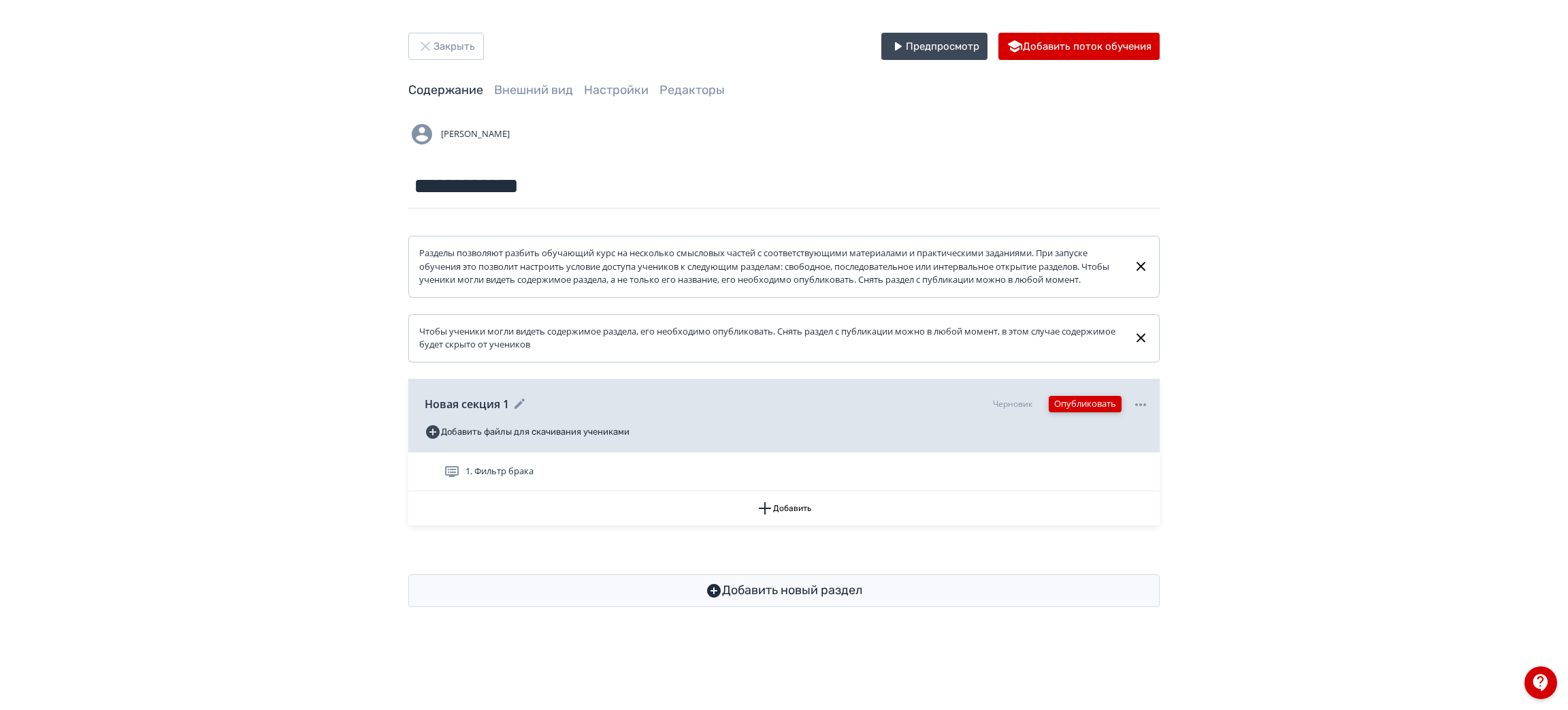
click at [1087, 412] on button "Опубликовать" at bounding box center [1085, 404] width 73 height 17
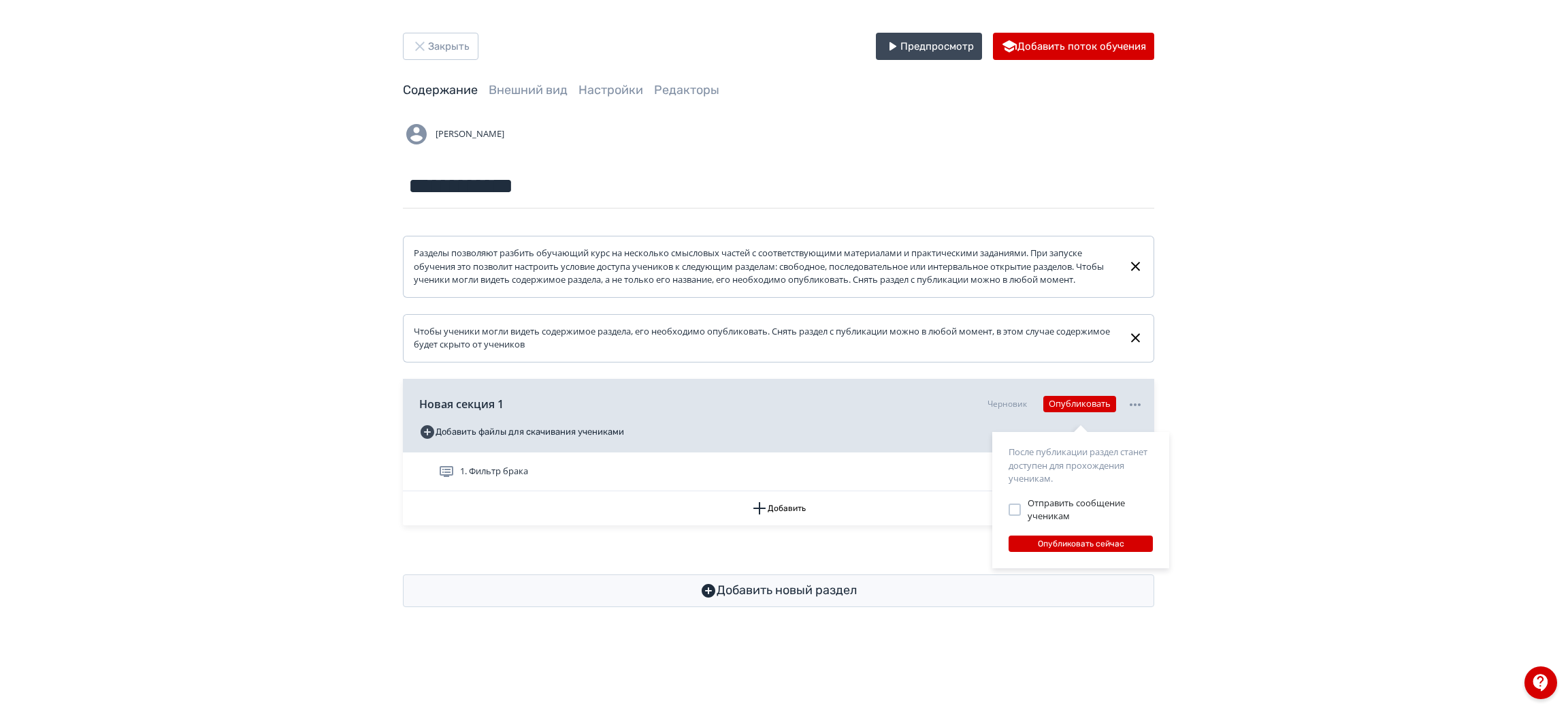
click at [1232, 384] on div "После публикации раздел станет доступен для прохождения ученикам. Отправить соо…" at bounding box center [784, 355] width 1568 height 710
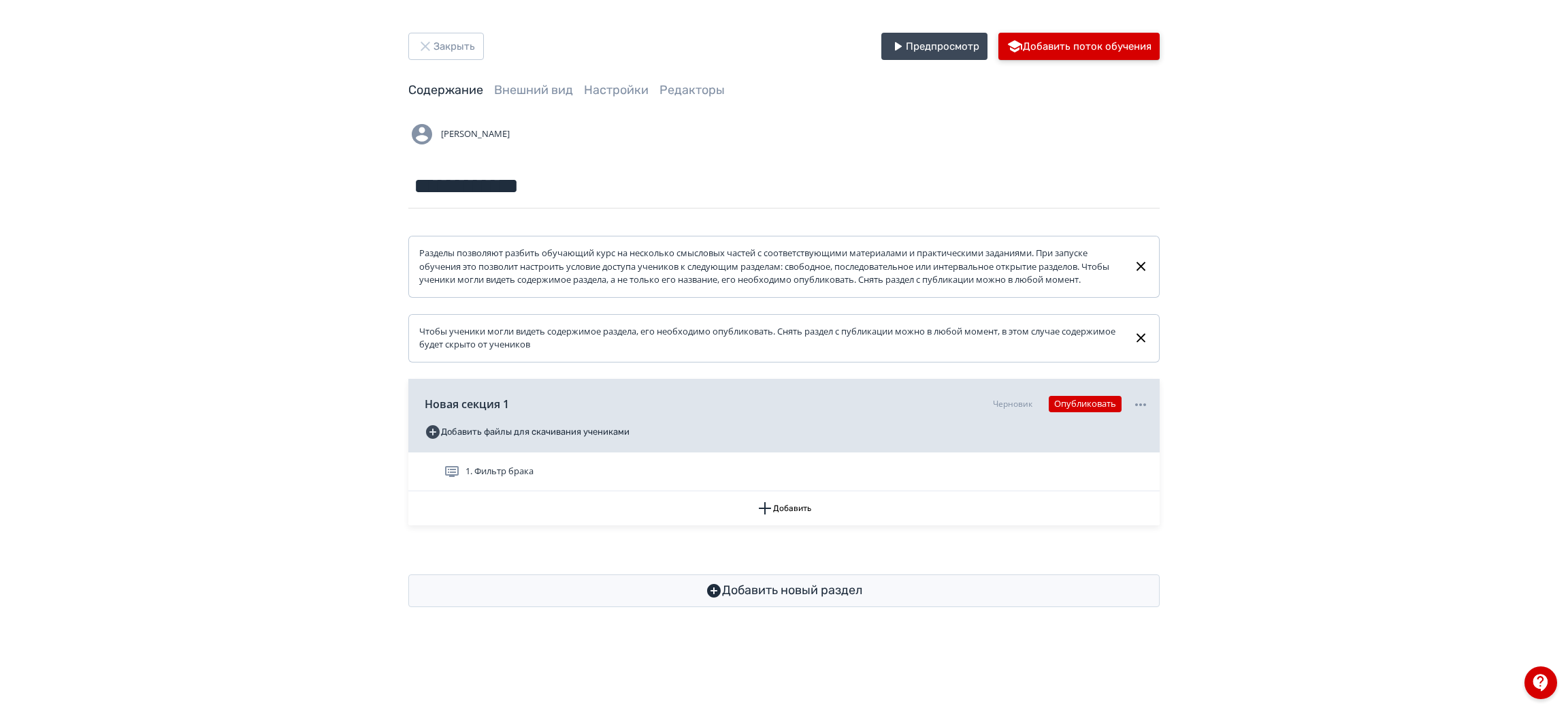
click at [1102, 42] on button "Добавить поток обучения" at bounding box center [1079, 46] width 161 height 27
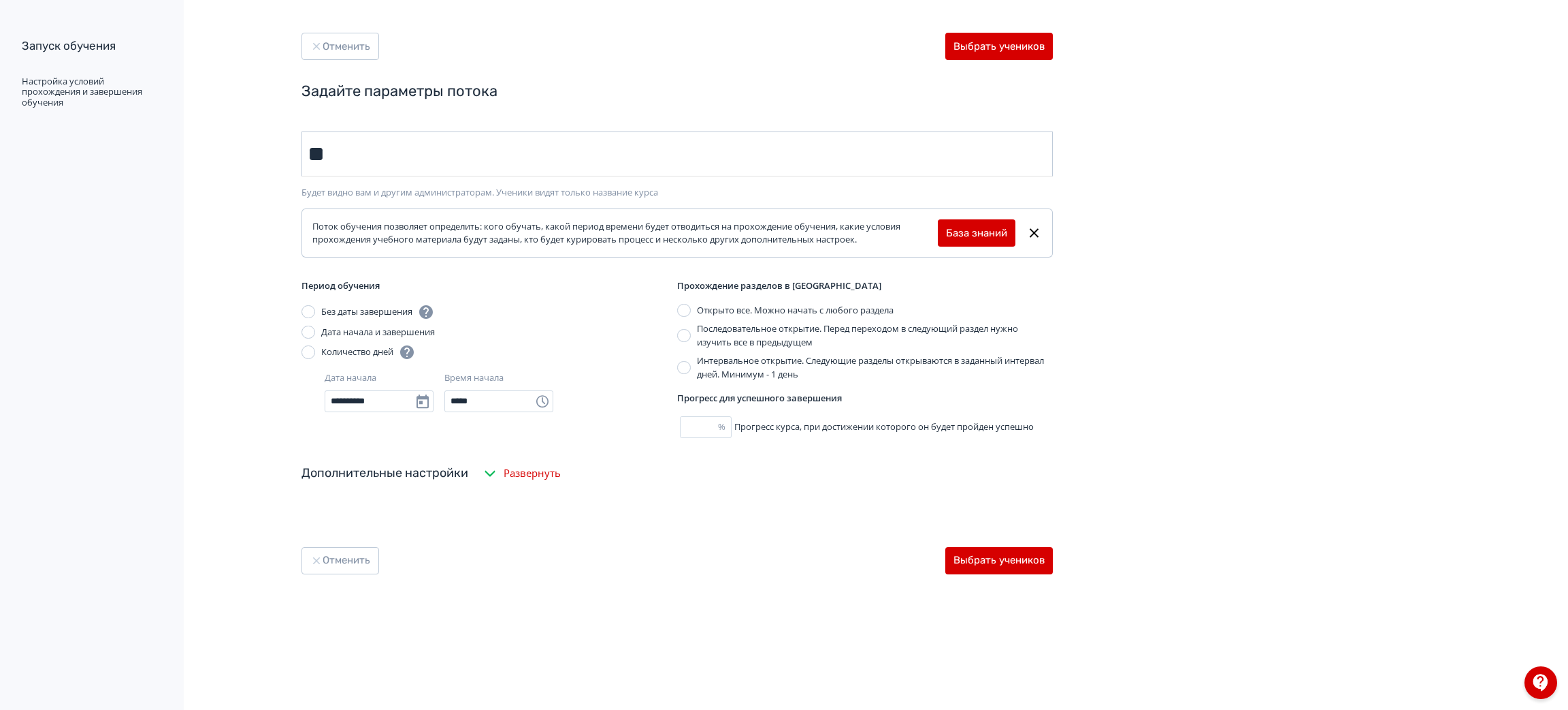
click at [896, 148] on input "**" at bounding box center [677, 154] width 752 height 45
type input "**"
click at [1277, 157] on div "Запуск обучения Настройка условий прохождения и завершения обучения Отменить Вы…" at bounding box center [784, 355] width 1568 height 710
click at [1039, 558] on button "Выбрать учеников" at bounding box center [998, 560] width 107 height 27
